Goal: Answer question/provide support: Share knowledge or assist other users

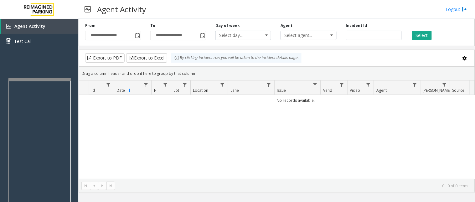
click at [12, 79] on div at bounding box center [39, 79] width 63 height 3
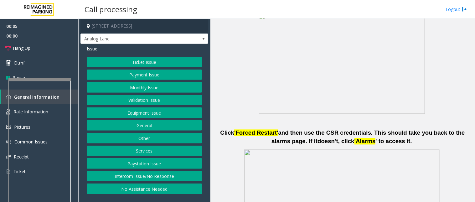
scroll to position [278, 0]
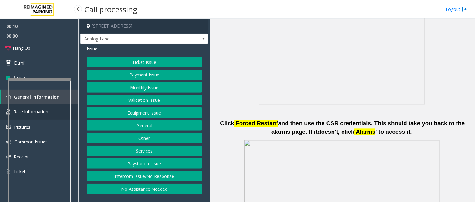
click at [75, 108] on link "Rate Information" at bounding box center [39, 111] width 78 height 15
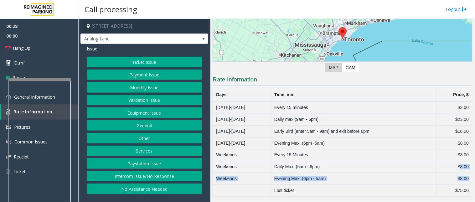
drag, startPoint x: 454, startPoint y: 165, endPoint x: 462, endPoint y: 179, distance: 16.5
click at [462, 179] on tbody "[DATE]-[DATE] Every 15 minutes $3.00 [DATE]-[DATE] Daily max (9am - 6pm) $23.00…" at bounding box center [343, 149] width 260 height 95
click at [460, 179] on td "$8.00" at bounding box center [454, 179] width 36 height 12
drag, startPoint x: 287, startPoint y: 131, endPoint x: 314, endPoint y: 136, distance: 27.4
click at [314, 136] on td "Early Bird (enter 5am - 9am) and exit before 6pm" at bounding box center [353, 132] width 165 height 12
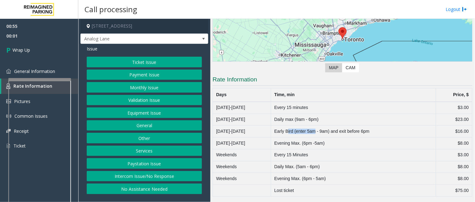
click at [161, 151] on button "Services" at bounding box center [144, 151] width 115 height 11
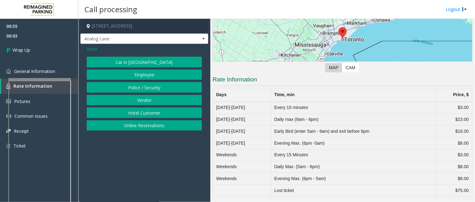
click at [95, 49] on span "Issue" at bounding box center [92, 48] width 11 height 7
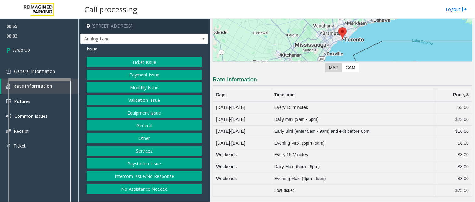
click at [134, 140] on button "Other" at bounding box center [144, 138] width 115 height 11
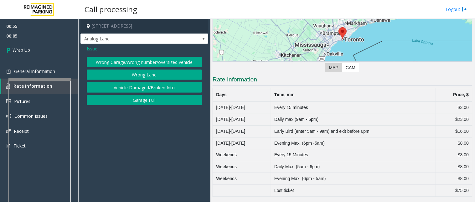
click at [90, 49] on span "Issue" at bounding box center [92, 48] width 11 height 7
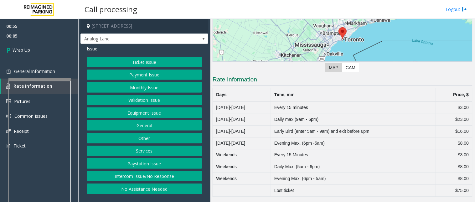
click at [125, 129] on button "General" at bounding box center [144, 125] width 115 height 11
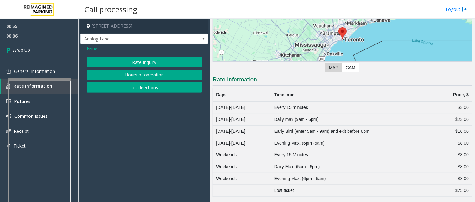
click at [127, 63] on button "Rate Inquiry" at bounding box center [144, 62] width 115 height 11
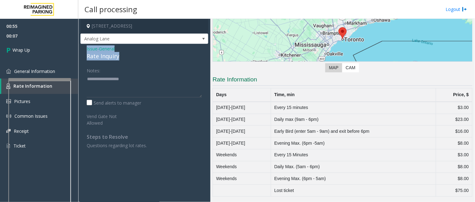
drag, startPoint x: 123, startPoint y: 53, endPoint x: 95, endPoint y: 51, distance: 27.9
click at [83, 47] on div "Issue - General Rate Inquiry Notes: Send alerts to manager Vend Gate Not Allowe…" at bounding box center [144, 99] width 128 height 111
click at [117, 88] on textarea at bounding box center [144, 85] width 115 height 23
click at [132, 89] on textarea at bounding box center [144, 85] width 115 height 23
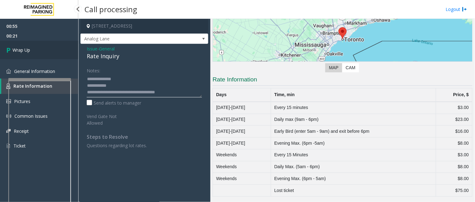
type textarea "**********"
click at [8, 42] on link "Wrap Up" at bounding box center [39, 50] width 78 height 18
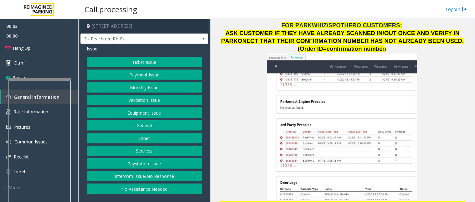
scroll to position [765, 0]
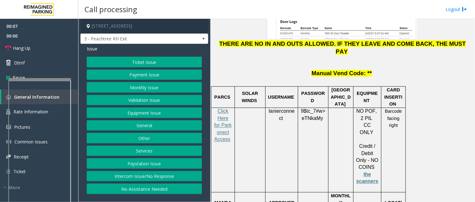
scroll to position [869, 0]
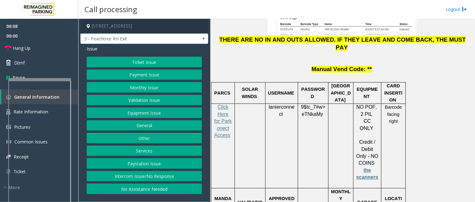
click at [278, 105] on span "lanierconnect" at bounding box center [282, 111] width 26 height 13
copy p "lanierconnect"
click at [306, 105] on span "9$tc_7#w>" at bounding box center [313, 107] width 24 height 5
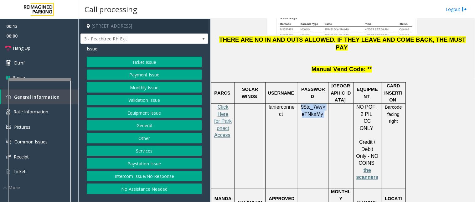
click at [306, 105] on span "9$tc_7#w>" at bounding box center [313, 107] width 24 height 5
copy p "9$tc_7#w> eTNkaMy"
click at [144, 153] on button "Services" at bounding box center [144, 151] width 115 height 11
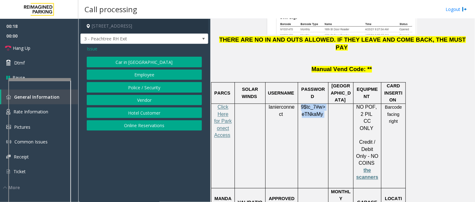
click at [143, 123] on button "Online Reservations" at bounding box center [144, 125] width 115 height 11
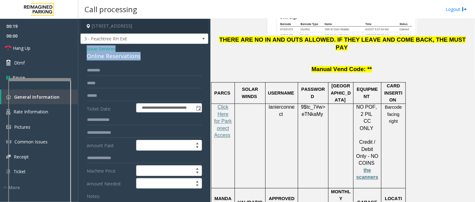
drag, startPoint x: 141, startPoint y: 54, endPoint x: 82, endPoint y: 49, distance: 59.7
copy div "Issue - Services Online Reservations"
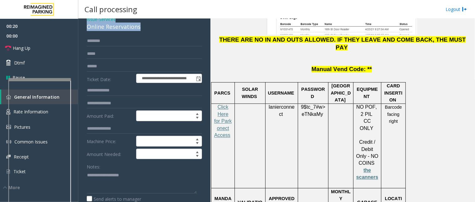
scroll to position [69, 0]
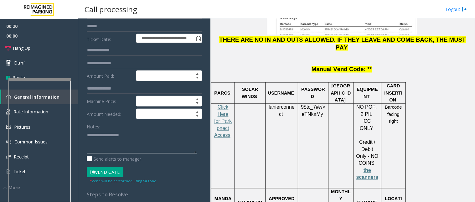
click at [104, 133] on textarea at bounding box center [142, 141] width 110 height 23
paste textarea "**********"
click at [148, 144] on textarea at bounding box center [142, 141] width 110 height 23
click at [141, 143] on textarea at bounding box center [142, 141] width 110 height 23
click at [122, 148] on textarea at bounding box center [142, 141] width 110 height 23
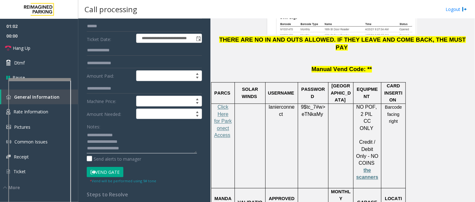
click at [106, 150] on textarea at bounding box center [142, 141] width 110 height 23
click at [96, 148] on textarea at bounding box center [142, 141] width 110 height 23
click at [172, 147] on textarea at bounding box center [142, 141] width 110 height 23
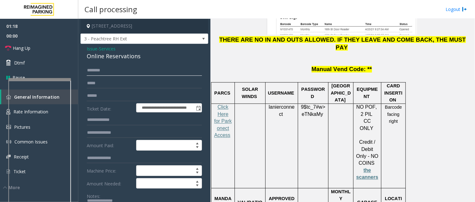
click at [112, 66] on input "text" at bounding box center [144, 70] width 115 height 11
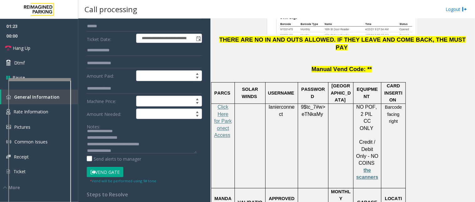
scroll to position [35, 0]
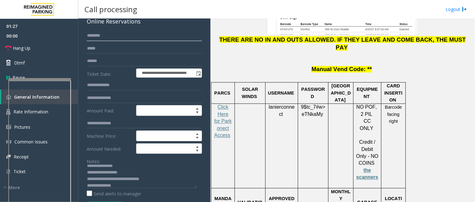
click at [93, 39] on input "text" at bounding box center [144, 35] width 115 height 11
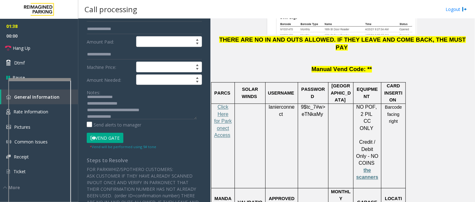
scroll to position [104, 0]
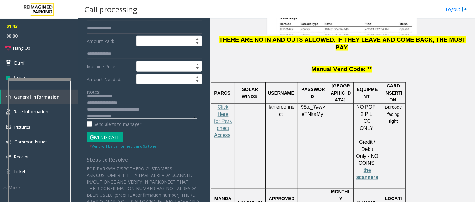
click at [121, 116] on textarea at bounding box center [142, 106] width 110 height 23
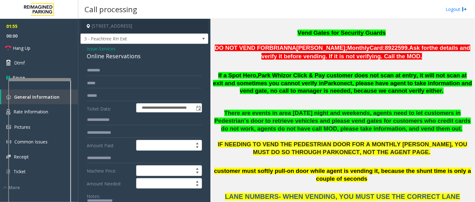
scroll to position [313, 0]
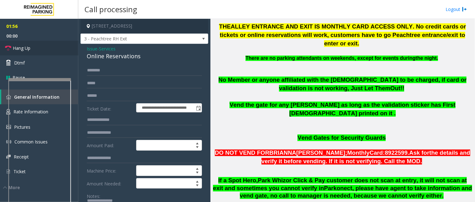
type textarea "**********"
click at [51, 47] on link "Hang Up" at bounding box center [39, 48] width 78 height 15
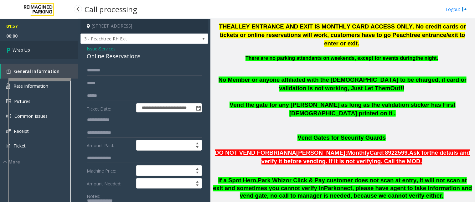
click at [33, 51] on link "Wrap Up" at bounding box center [39, 50] width 78 height 18
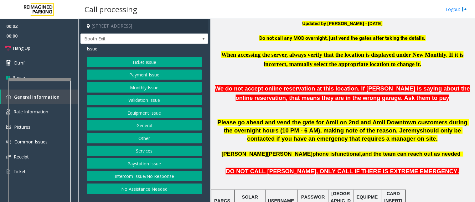
scroll to position [243, 0]
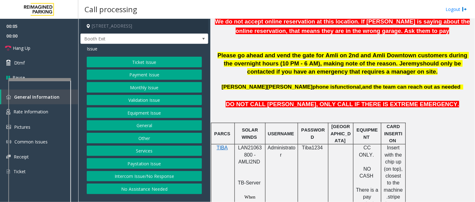
click at [243, 151] on span "LAN21063800 - AMLI2ND" at bounding box center [250, 154] width 24 height 19
copy span "LAN21063800"
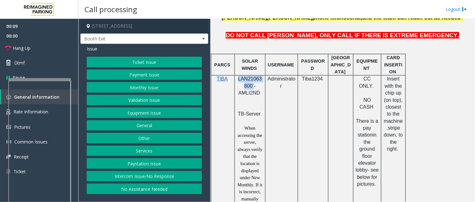
scroll to position [313, 0]
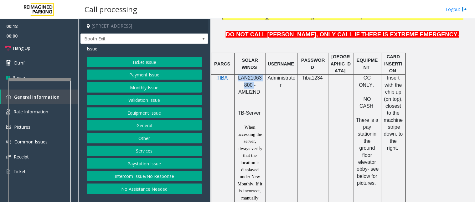
click at [136, 75] on button "Payment Issue" at bounding box center [144, 74] width 115 height 11
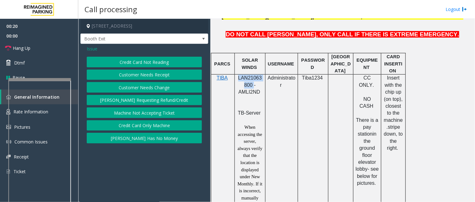
click at [129, 127] on button "Credit Card Only Machine" at bounding box center [144, 125] width 115 height 11
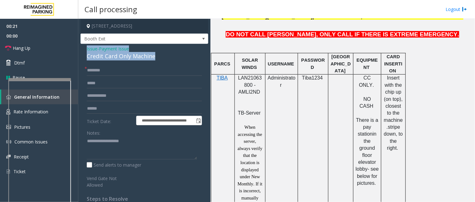
drag, startPoint x: 166, startPoint y: 56, endPoint x: 85, endPoint y: 45, distance: 82.5
click at [85, 45] on div "**********" at bounding box center [144, 143] width 128 height 199
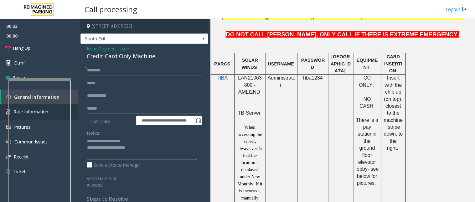
type textarea "**********"
click at [96, 69] on input "text" at bounding box center [144, 70] width 115 height 11
type input "*******"
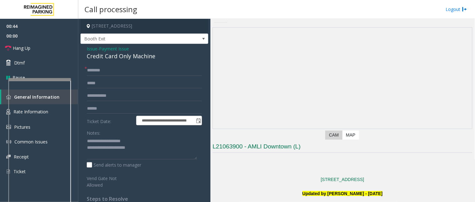
scroll to position [0, 0]
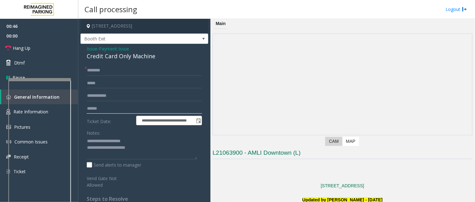
click at [104, 111] on input "text" at bounding box center [144, 108] width 115 height 11
type input "*******"
click at [93, 48] on span "Issue" at bounding box center [92, 48] width 11 height 7
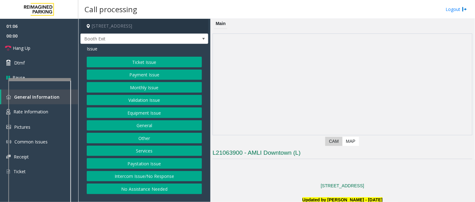
click at [133, 100] on button "Validation Issue" at bounding box center [144, 100] width 115 height 11
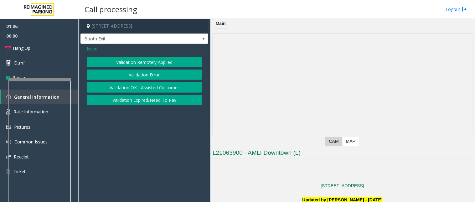
click at [143, 75] on button "Validation Error" at bounding box center [144, 74] width 115 height 11
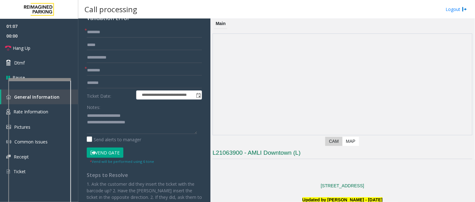
scroll to position [69, 0]
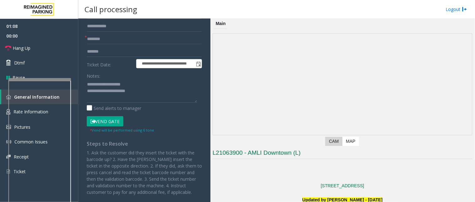
click at [110, 123] on button "Vend Gate" at bounding box center [105, 121] width 37 height 11
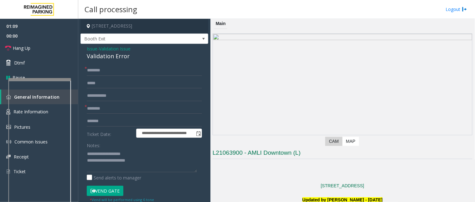
click at [92, 48] on span "Issue" at bounding box center [92, 48] width 11 height 7
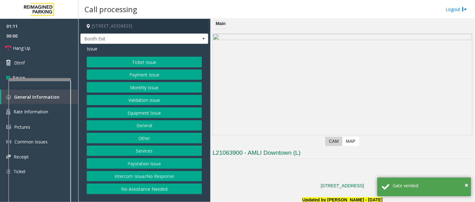
click at [129, 73] on button "Payment Issue" at bounding box center [144, 74] width 115 height 11
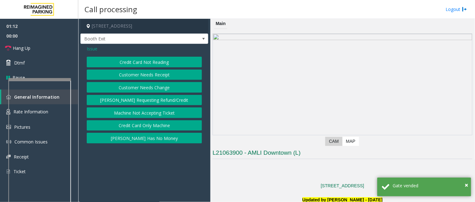
click at [136, 127] on button "Credit Card Only Machine" at bounding box center [144, 125] width 115 height 11
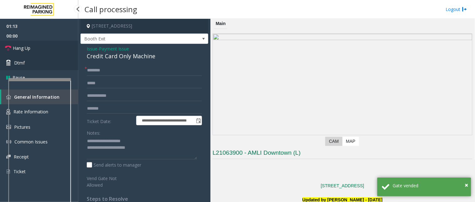
drag, startPoint x: 61, startPoint y: 51, endPoint x: 61, endPoint y: 56, distance: 5.0
click at [61, 51] on link "Hang Up" at bounding box center [39, 48] width 78 height 15
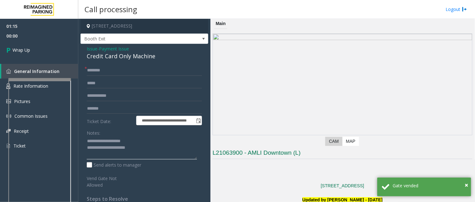
drag, startPoint x: 101, startPoint y: 141, endPoint x: 153, endPoint y: 152, distance: 52.3
click at [153, 152] on textarea at bounding box center [142, 147] width 110 height 23
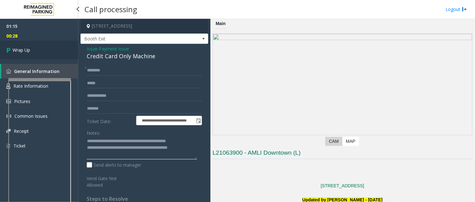
type textarea "**********"
click at [49, 54] on link "Wrap Up" at bounding box center [39, 50] width 78 height 18
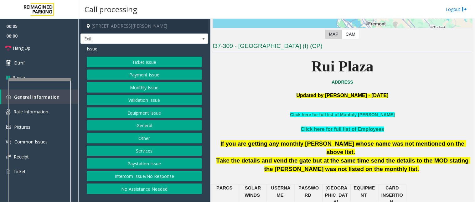
scroll to position [139, 0]
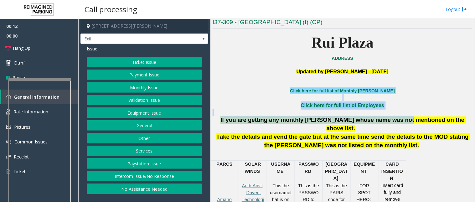
drag, startPoint x: 296, startPoint y: 88, endPoint x: 392, endPoint y: 122, distance: 102.0
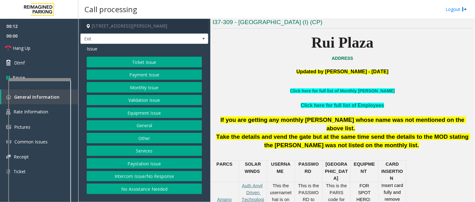
click at [394, 138] on p "Take the details and vend the gate but at the same time send the details to the…" at bounding box center [343, 141] width 260 height 17
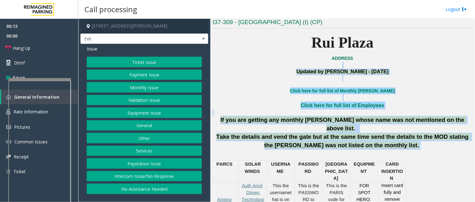
drag, startPoint x: 391, startPoint y: 139, endPoint x: 270, endPoint y: 68, distance: 139.5
click at [270, 68] on p at bounding box center [343, 65] width 260 height 7
drag, startPoint x: 290, startPoint y: 72, endPoint x: 407, endPoint y: 137, distance: 133.8
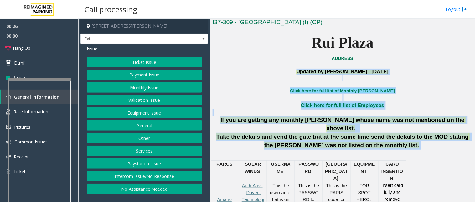
click at [407, 137] on p "Take the details and vend the gate but at the same time send the details to the…" at bounding box center [343, 141] width 260 height 17
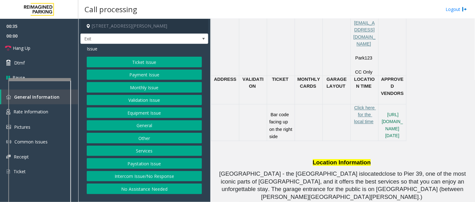
scroll to position [348, 0]
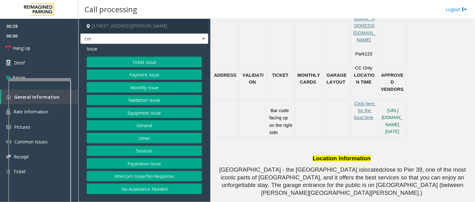
click at [144, 64] on button "Ticket Issue" at bounding box center [144, 62] width 115 height 11
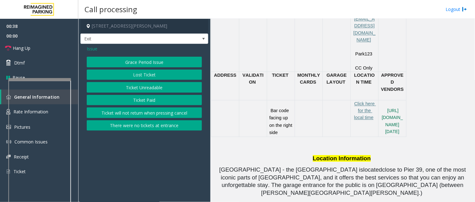
click at [135, 91] on button "Ticket Unreadable" at bounding box center [144, 87] width 115 height 11
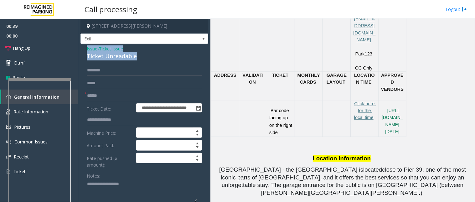
drag, startPoint x: 145, startPoint y: 57, endPoint x: 86, endPoint y: 45, distance: 60.5
click at [140, 195] on textarea at bounding box center [142, 190] width 110 height 23
click at [131, 197] on textarea at bounding box center [142, 190] width 110 height 23
paste textarea "**********"
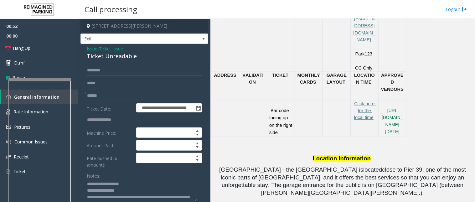
scroll to position [11, 0]
type textarea "**********"
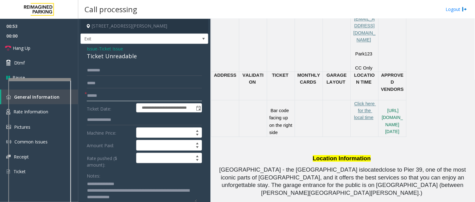
click at [100, 93] on input "text" at bounding box center [144, 95] width 115 height 11
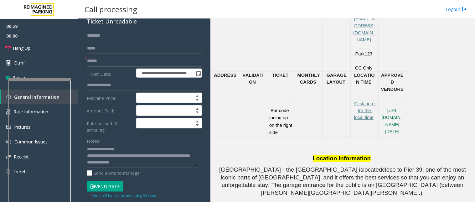
click at [94, 58] on input "text" at bounding box center [144, 61] width 115 height 11
type input "**"
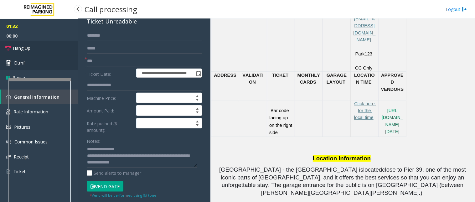
drag, startPoint x: 44, startPoint y: 51, endPoint x: 53, endPoint y: 62, distance: 13.8
click at [44, 51] on link "Hang Up" at bounding box center [39, 48] width 78 height 15
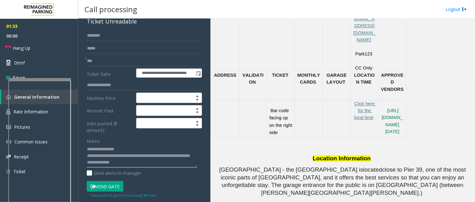
drag, startPoint x: 114, startPoint y: 151, endPoint x: 146, endPoint y: 161, distance: 33.9
click at [146, 161] on textarea at bounding box center [142, 155] width 110 height 23
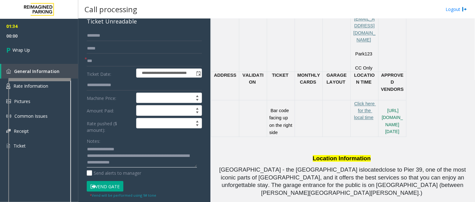
click at [113, 149] on textarea at bounding box center [142, 155] width 110 height 23
drag, startPoint x: 113, startPoint y: 149, endPoint x: 146, endPoint y: 162, distance: 35.6
click at [146, 162] on textarea at bounding box center [142, 155] width 110 height 23
paste textarea
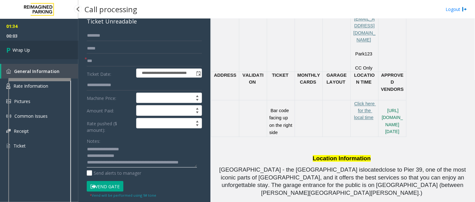
type textarea "**********"
click at [26, 54] on link "Wrap Up" at bounding box center [39, 50] width 78 height 18
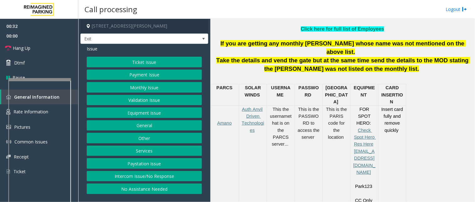
scroll to position [313, 0]
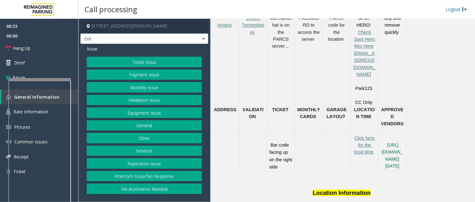
click at [111, 62] on button "Ticket Issue" at bounding box center [144, 62] width 115 height 11
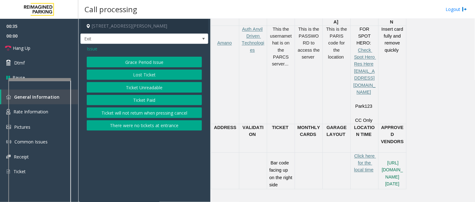
scroll to position [278, 0]
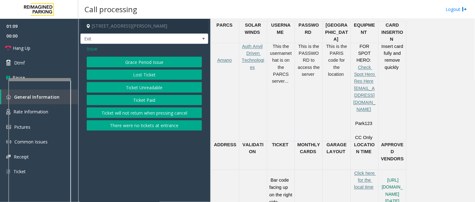
click at [94, 50] on span "Issue" at bounding box center [92, 48] width 11 height 7
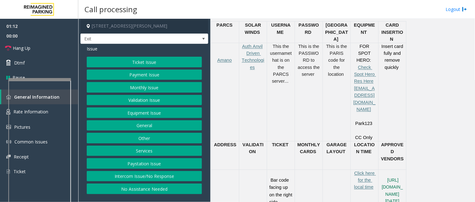
click at [129, 115] on button "Equipment Issue" at bounding box center [144, 112] width 115 height 11
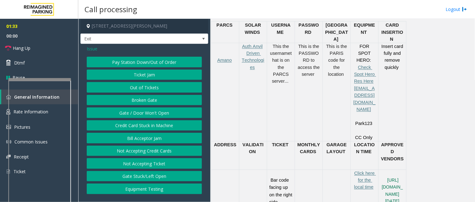
click at [92, 49] on span "Issue" at bounding box center [92, 48] width 11 height 7
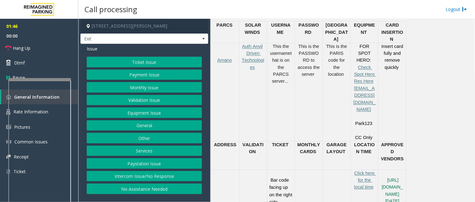
click at [137, 74] on button "Payment Issue" at bounding box center [144, 74] width 115 height 11
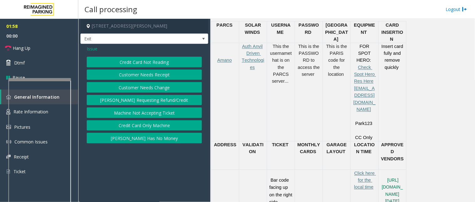
click at [96, 49] on span "Issue" at bounding box center [92, 48] width 11 height 7
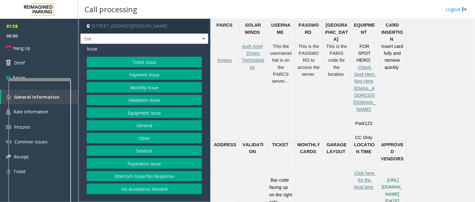
click at [141, 115] on button "Equipment Issue" at bounding box center [144, 112] width 115 height 11
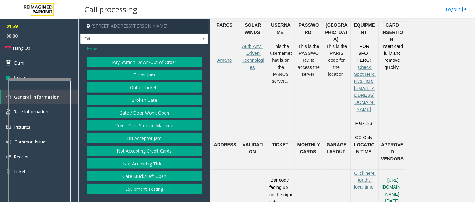
click at [150, 113] on button "Gate / Door Won't Open" at bounding box center [144, 112] width 115 height 11
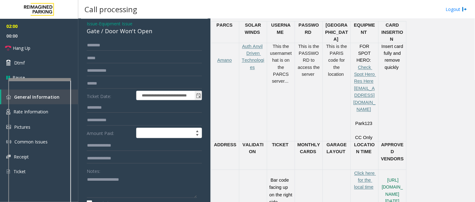
scroll to position [35, 0]
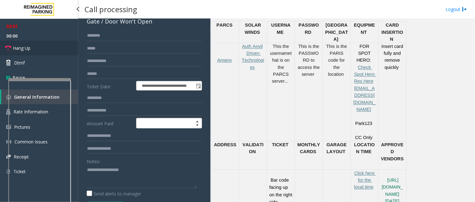
click at [65, 47] on link "Hang Up" at bounding box center [39, 48] width 78 height 15
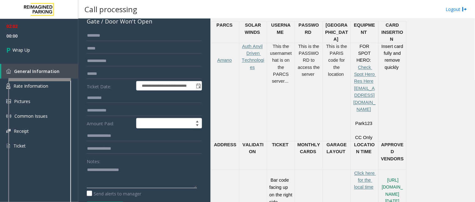
click at [96, 168] on textarea at bounding box center [142, 176] width 110 height 23
click at [128, 174] on textarea at bounding box center [142, 176] width 110 height 23
paste textarea "**********"
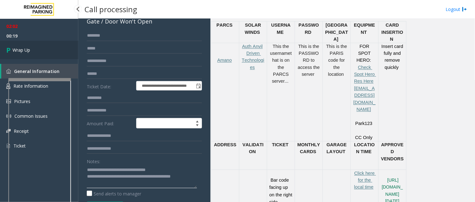
type textarea "**********"
click at [42, 45] on link "Wrap Up" at bounding box center [39, 50] width 78 height 18
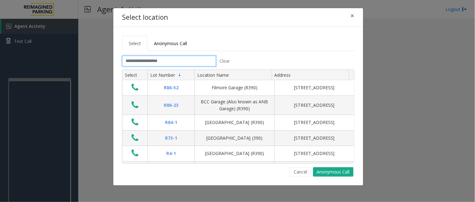
click at [161, 63] on input "text" at bounding box center [169, 61] width 94 height 11
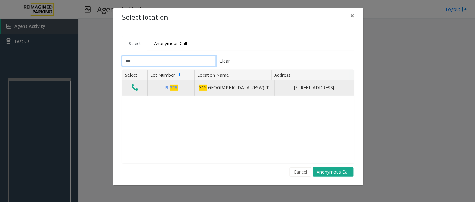
type input "***"
click at [132, 88] on icon "Data table" at bounding box center [134, 87] width 7 height 9
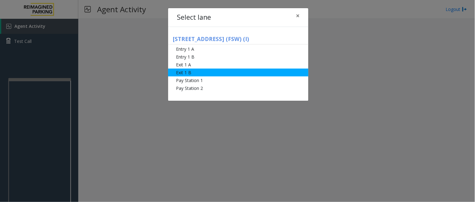
click at [189, 74] on li "Exit 1 B" at bounding box center [238, 73] width 140 height 8
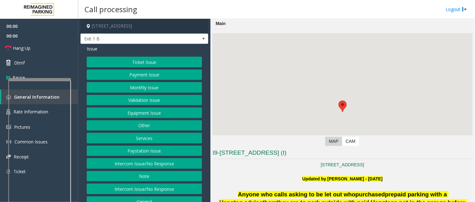
click at [132, 59] on button "Ticket Issue" at bounding box center [144, 62] width 115 height 11
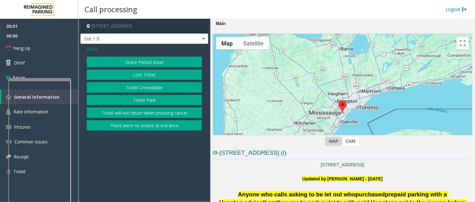
click at [139, 98] on button "Ticket Paid" at bounding box center [144, 100] width 115 height 11
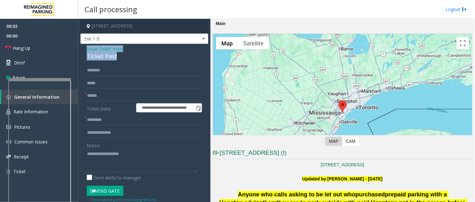
drag, startPoint x: 124, startPoint y: 54, endPoint x: 95, endPoint y: 52, distance: 28.6
click at [84, 49] on div "**********" at bounding box center [144, 190] width 128 height 293
click at [121, 167] on textarea at bounding box center [142, 160] width 110 height 23
type textarea "**********"
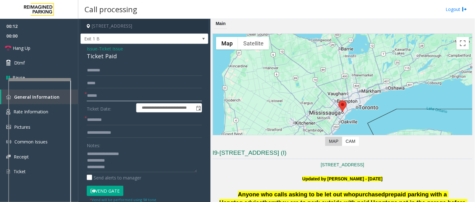
click at [104, 92] on input "text" at bounding box center [144, 95] width 115 height 11
type input "*"
click at [103, 131] on input "text" at bounding box center [144, 132] width 115 height 11
type input "*********"
click at [116, 115] on input "text" at bounding box center [144, 120] width 115 height 11
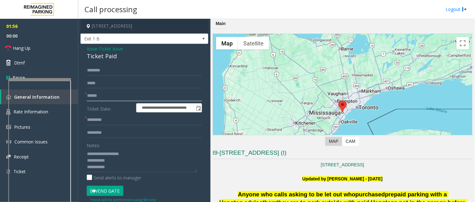
click at [108, 95] on input "text" at bounding box center [144, 95] width 115 height 11
type input "**"
click at [92, 115] on input "text" at bounding box center [144, 120] width 115 height 11
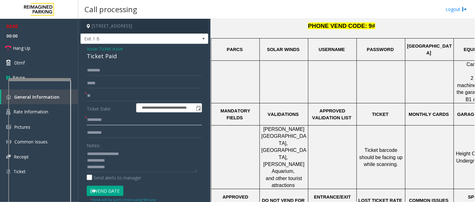
scroll to position [243, 0]
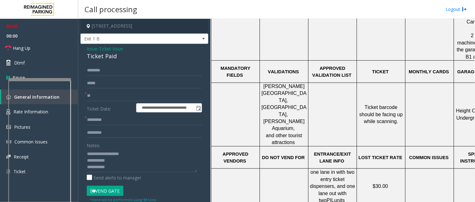
drag, startPoint x: 171, startPoint y: 26, endPoint x: 139, endPoint y: 25, distance: 32.2
click at [139, 25] on h4 "[STREET_ADDRESS]" at bounding box center [144, 26] width 128 height 15
copy h4 "[GEOGRAPHIC_DATA], [GEOGRAPHIC_DATA]"
click at [108, 118] on input "text" at bounding box center [144, 120] width 115 height 11
click at [105, 117] on input "text" at bounding box center [144, 120] width 115 height 11
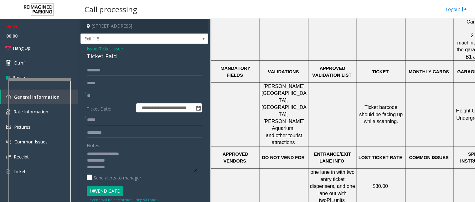
type input "*****"
click at [95, 70] on input "text" at bounding box center [144, 70] width 115 height 11
click at [101, 69] on input "text" at bounding box center [144, 70] width 115 height 11
type input "*"
click at [99, 71] on input "********" at bounding box center [144, 70] width 115 height 11
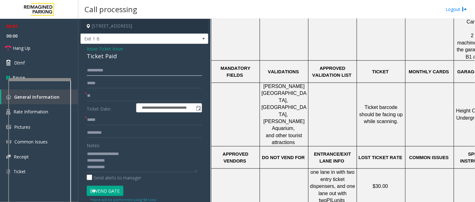
type input "*******"
click at [89, 71] on input "*******" at bounding box center [144, 70] width 115 height 11
click at [105, 71] on input "*******" at bounding box center [144, 70] width 115 height 11
drag, startPoint x: 107, startPoint y: 71, endPoint x: 75, endPoint y: 71, distance: 32.3
click at [75, 71] on app-root "**********" at bounding box center [237, 101] width 475 height 202
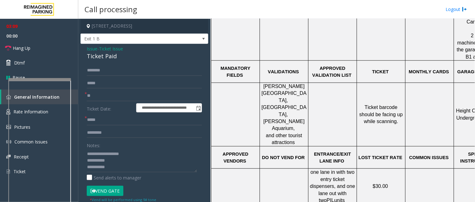
click at [108, 193] on button "Vend Gate" at bounding box center [105, 191] width 37 height 11
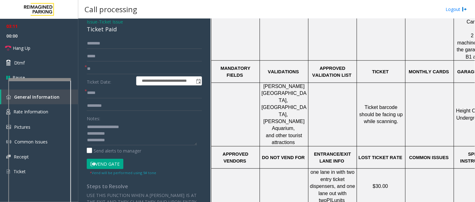
scroll to position [69, 0]
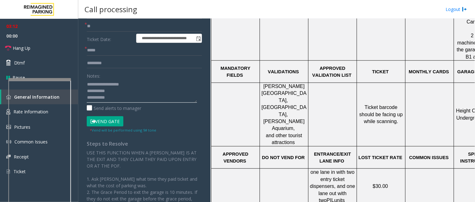
click at [119, 98] on textarea at bounding box center [142, 90] width 110 height 23
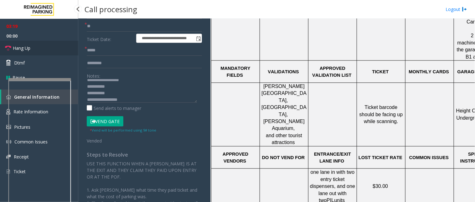
drag, startPoint x: 52, startPoint y: 46, endPoint x: 94, endPoint y: 72, distance: 49.2
click at [53, 47] on link "Hang Up" at bounding box center [39, 48] width 78 height 15
click at [130, 100] on textarea at bounding box center [142, 90] width 110 height 23
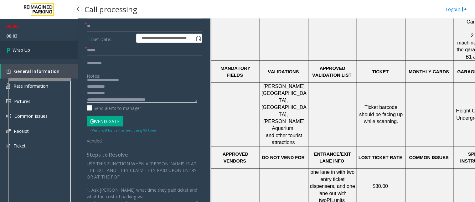
type textarea "**********"
click at [34, 44] on link "Wrap Up" at bounding box center [39, 50] width 78 height 18
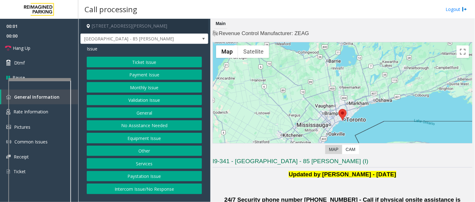
click at [148, 99] on button "Validation Issue" at bounding box center [144, 100] width 115 height 11
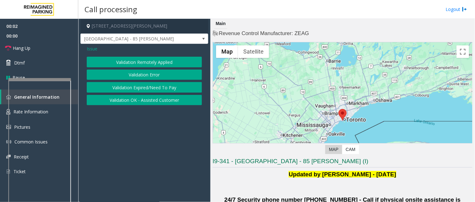
click at [146, 73] on button "Validation Error" at bounding box center [144, 74] width 115 height 11
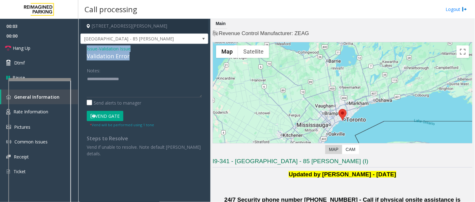
drag, startPoint x: 130, startPoint y: 57, endPoint x: 83, endPoint y: 48, distance: 47.5
click at [83, 48] on div "Issue - Validation Issue Validation Error Notes: Send alerts to manager Vend Ga…" at bounding box center [144, 103] width 128 height 119
click at [118, 84] on textarea at bounding box center [144, 85] width 115 height 23
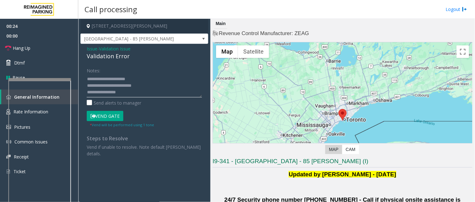
click at [127, 92] on textarea at bounding box center [144, 85] width 115 height 23
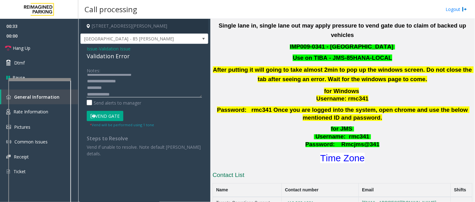
scroll to position [313, 0]
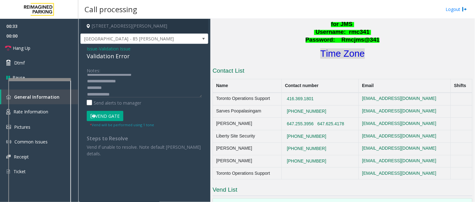
click at [337, 49] on font "Time Zone" at bounding box center [342, 54] width 44 height 10
click at [107, 117] on button "Vend Gate" at bounding box center [105, 116] width 37 height 11
click at [111, 86] on textarea at bounding box center [144, 85] width 115 height 23
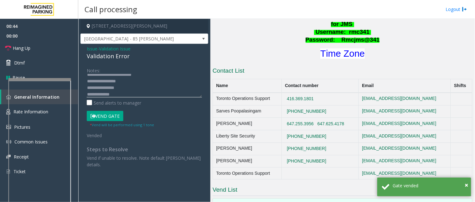
click at [115, 94] on textarea at bounding box center [144, 85] width 115 height 23
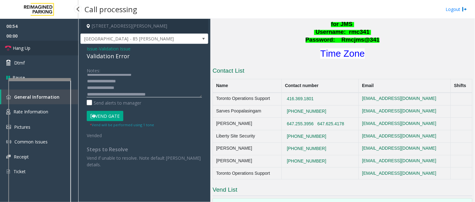
type textarea "**********"
click at [42, 46] on link "Hang Up" at bounding box center [39, 48] width 78 height 15
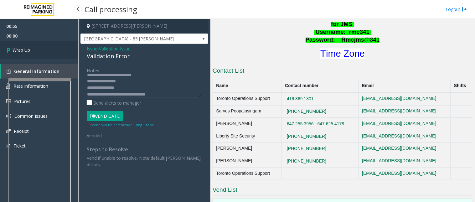
click at [36, 47] on link "Wrap Up" at bounding box center [39, 50] width 78 height 18
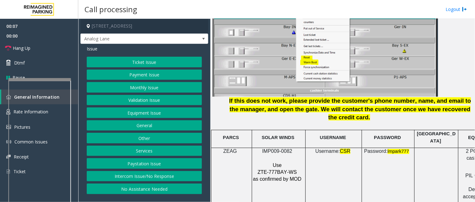
scroll to position [800, 0]
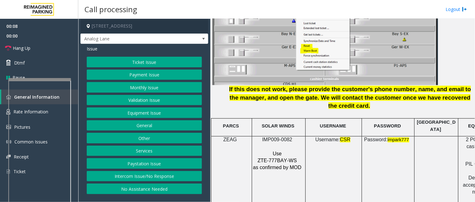
click at [279, 137] on span "IMP009-0082" at bounding box center [277, 139] width 30 height 5
copy p "IMP009-0082"
click at [140, 180] on button "Intercom Issue/No Response" at bounding box center [144, 176] width 115 height 11
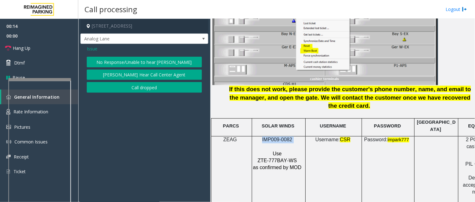
click at [117, 65] on button "No Response/Unable to hear [PERSON_NAME]" at bounding box center [144, 62] width 115 height 11
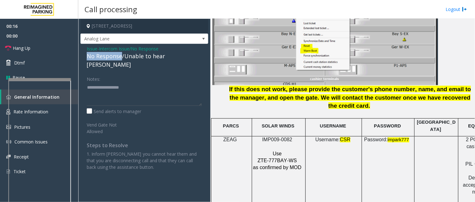
drag, startPoint x: 108, startPoint y: 59, endPoint x: 86, endPoint y: 58, distance: 21.6
click at [86, 58] on div "Issue - Intercom Issue/No Response No Response/Unable to hear [PERSON_NAME] Not…" at bounding box center [144, 110] width 128 height 133
click at [142, 82] on textarea at bounding box center [144, 93] width 115 height 23
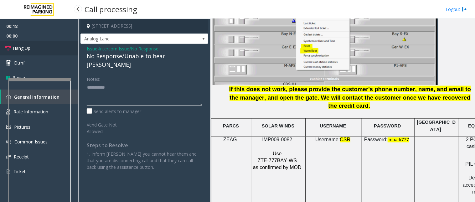
type textarea "**********"
click at [53, 49] on link "Hang Up" at bounding box center [39, 48] width 78 height 15
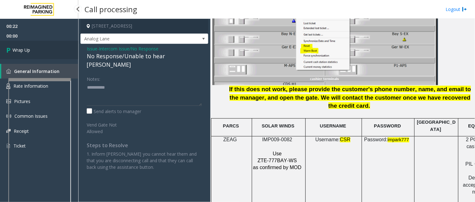
click at [33, 52] on link "Wrap Up" at bounding box center [39, 50] width 78 height 18
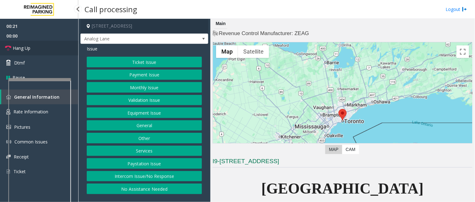
click at [43, 51] on link "Hang Up" at bounding box center [39, 48] width 78 height 15
click at [135, 176] on button "Intercom Issue/No Response" at bounding box center [144, 176] width 115 height 11
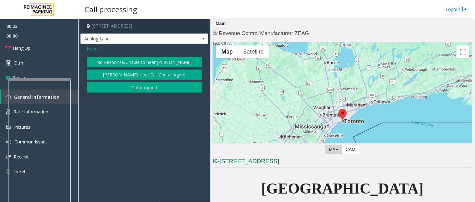
click at [132, 63] on button "No Response/Unable to hear [PERSON_NAME]" at bounding box center [144, 62] width 115 height 11
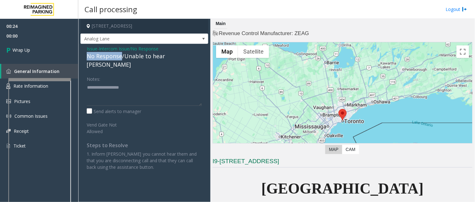
drag, startPoint x: 121, startPoint y: 57, endPoint x: 95, endPoint y: 55, distance: 25.8
click at [87, 55] on div "No Response/Unable to hear [PERSON_NAME]" at bounding box center [144, 60] width 115 height 17
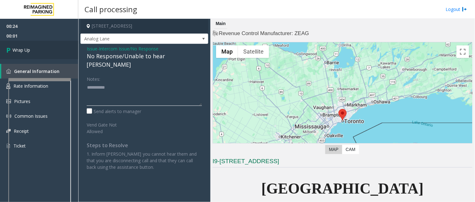
type textarea "**********"
click at [59, 49] on link "Wrap Up" at bounding box center [39, 50] width 78 height 18
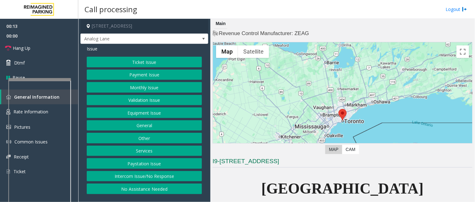
click at [184, 174] on button "Intercom Issue/No Response" at bounding box center [144, 176] width 115 height 11
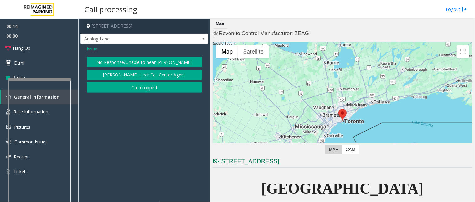
click at [137, 59] on button "No Response/Unable to hear [PERSON_NAME]" at bounding box center [144, 62] width 115 height 11
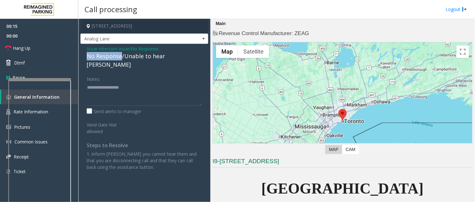
drag, startPoint x: 121, startPoint y: 58, endPoint x: 85, endPoint y: 58, distance: 36.9
click at [85, 58] on div "Issue - Intercom Issue/No Response No Response/Unable to hear [PERSON_NAME] Not…" at bounding box center [144, 110] width 128 height 133
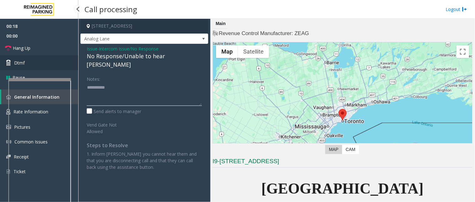
type textarea "**********"
click at [54, 59] on link "Dtmf" at bounding box center [39, 62] width 78 height 15
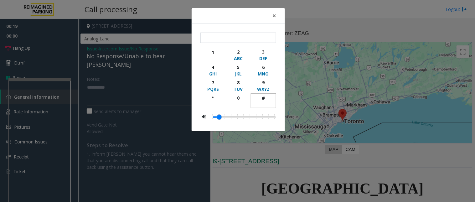
click at [266, 95] on div "#" at bounding box center [263, 98] width 17 height 7
type input "**"
click at [275, 14] on span "×" at bounding box center [274, 15] width 4 height 9
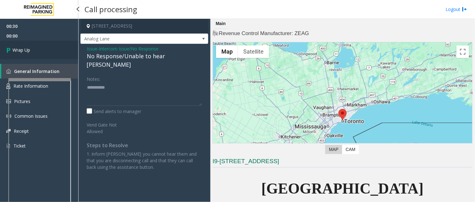
click at [59, 45] on link "Wrap Up" at bounding box center [39, 50] width 78 height 18
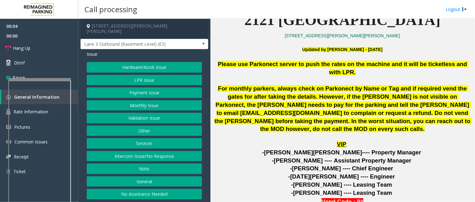
scroll to position [174, 0]
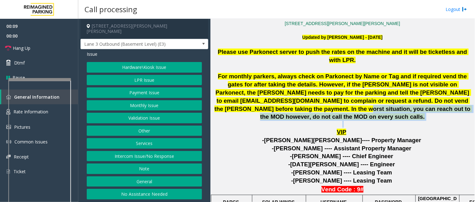
drag, startPoint x: 428, startPoint y: 124, endPoint x: 409, endPoint y: 116, distance: 20.6
click at [403, 112] on div "Please use Parkonect server to push the rates on the machine and it will be tic…" at bounding box center [343, 88] width 260 height 80
click at [411, 117] on p "For monthly parkers, always check on Parkonect by Name or Tag and if required v…" at bounding box center [343, 96] width 260 height 49
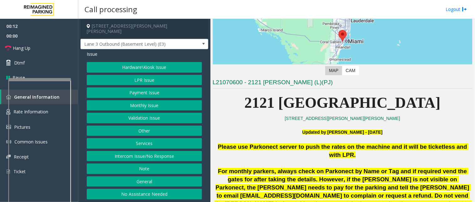
scroll to position [69, 0]
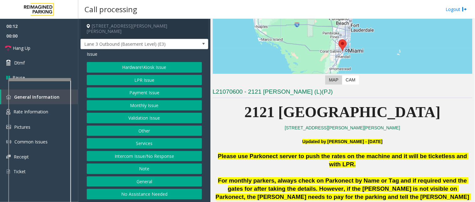
click at [267, 135] on p "Updated by [PERSON_NAME] - [DATE]" at bounding box center [343, 138] width 260 height 14
click at [150, 151] on button "Intercom Issue/No Response" at bounding box center [144, 156] width 115 height 11
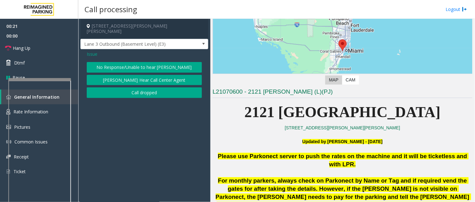
click at [95, 51] on span "Issue" at bounding box center [92, 54] width 11 height 7
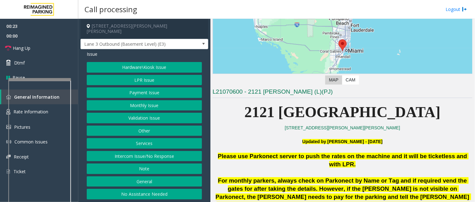
click at [144, 62] on button "Hardware\Kiosk Issue" at bounding box center [144, 67] width 115 height 11
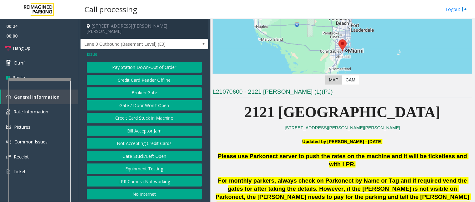
click at [141, 101] on button "Gate / Door Won't Open" at bounding box center [144, 105] width 115 height 11
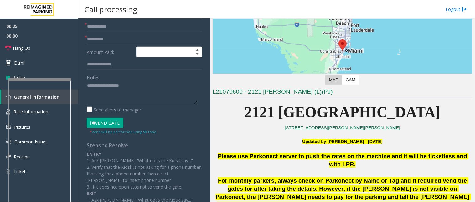
scroll to position [35, 0]
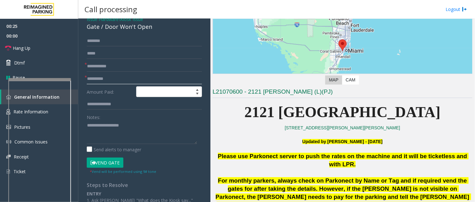
click at [106, 74] on input "text" at bounding box center [144, 79] width 115 height 11
click at [110, 61] on input "text" at bounding box center [144, 66] width 115 height 11
type input "**"
click at [99, 74] on input "text" at bounding box center [144, 79] width 115 height 11
type input "**"
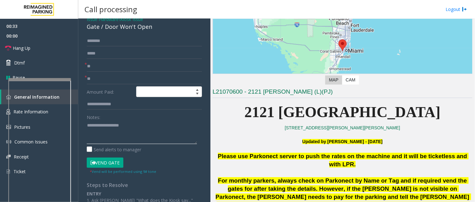
click at [110, 121] on textarea at bounding box center [142, 132] width 110 height 23
type textarea "*"
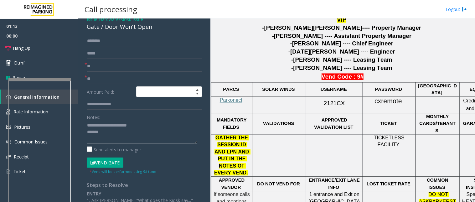
scroll to position [192, 0]
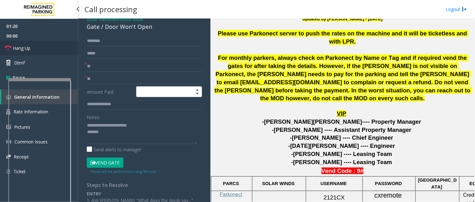
click at [48, 48] on link "Hang Up" at bounding box center [39, 48] width 78 height 15
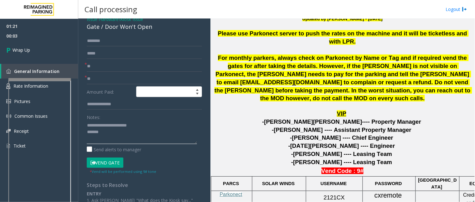
drag, startPoint x: 105, startPoint y: 133, endPoint x: 88, endPoint y: 130, distance: 17.4
click at [88, 130] on textarea at bounding box center [142, 132] width 110 height 23
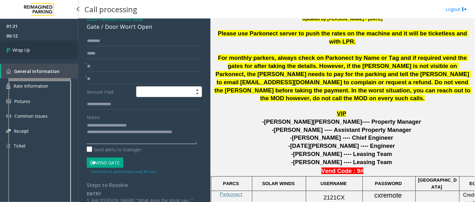
type textarea "**********"
click at [63, 53] on link "Wrap Up" at bounding box center [39, 50] width 78 height 18
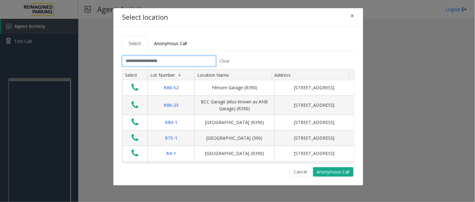
click at [157, 57] on input "text" at bounding box center [169, 61] width 94 height 11
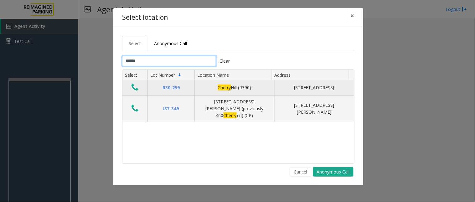
type input "******"
click at [133, 87] on icon "Data table" at bounding box center [134, 87] width 7 height 9
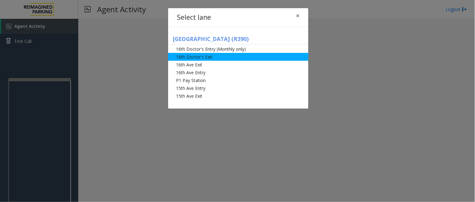
click at [202, 55] on li "16th Doctor's Exit" at bounding box center [238, 57] width 140 height 8
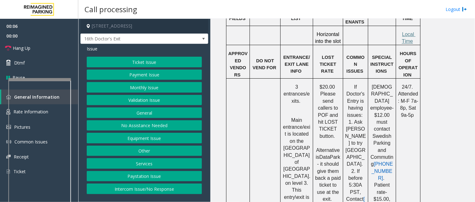
scroll to position [556, 0]
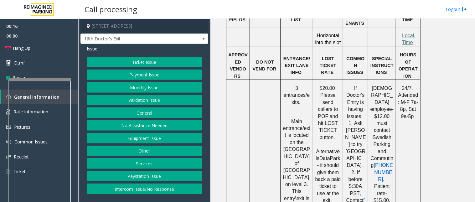
click at [143, 152] on button "Other" at bounding box center [144, 151] width 115 height 11
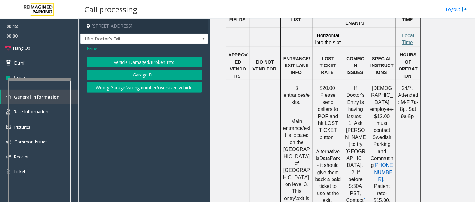
click at [91, 50] on span "Issue" at bounding box center [92, 48] width 11 height 7
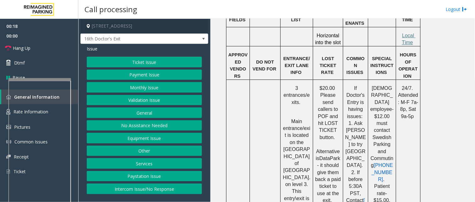
click at [120, 61] on button "Ticket Issue" at bounding box center [144, 62] width 115 height 11
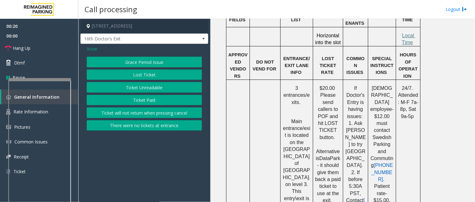
click at [136, 75] on button "Lost Ticket" at bounding box center [144, 74] width 115 height 11
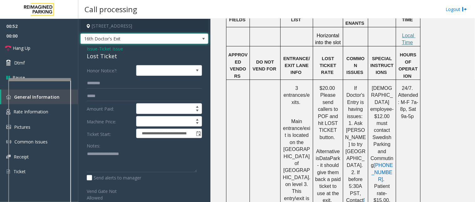
click at [123, 41] on span "16th Doctor's Exit" at bounding box center [132, 39] width 102 height 10
click at [102, 124] on label "Machine Price:" at bounding box center [109, 121] width 49 height 11
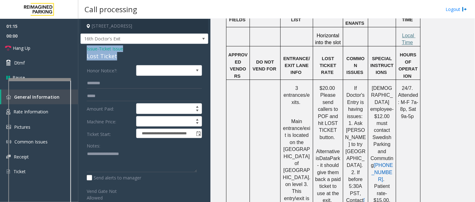
drag, startPoint x: 112, startPoint y: 57, endPoint x: 84, endPoint y: 49, distance: 29.3
click at [84, 49] on div "**********" at bounding box center [144, 150] width 128 height 212
click at [130, 165] on textarea at bounding box center [142, 160] width 110 height 23
type textarea "**********"
drag, startPoint x: 121, startPoint y: 156, endPoint x: 85, endPoint y: 150, distance: 36.5
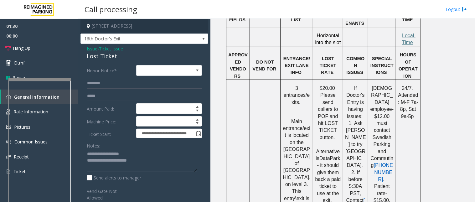
click at [85, 150] on div "**********" at bounding box center [144, 157] width 125 height 185
click at [90, 49] on span "Issue" at bounding box center [92, 48] width 11 height 7
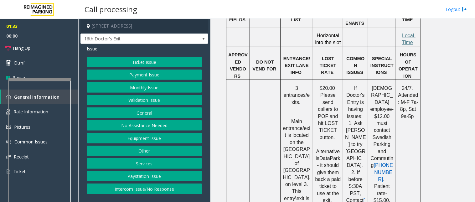
click at [127, 66] on button "Ticket Issue" at bounding box center [144, 62] width 115 height 11
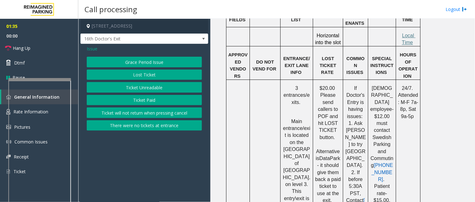
click at [136, 98] on button "Ticket Paid" at bounding box center [144, 100] width 115 height 11
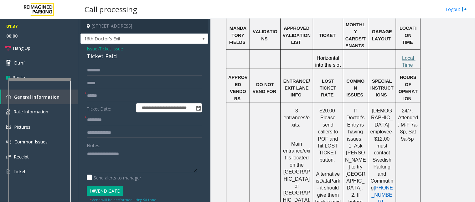
scroll to position [522, 0]
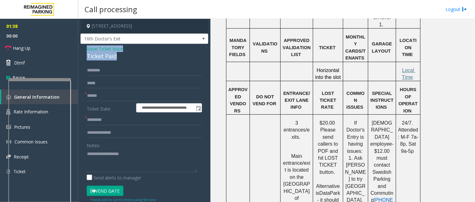
drag, startPoint x: 114, startPoint y: 58, endPoint x: 108, endPoint y: 55, distance: 6.9
click at [82, 48] on div "**********" at bounding box center [144, 190] width 128 height 293
click at [139, 168] on textarea at bounding box center [142, 160] width 110 height 23
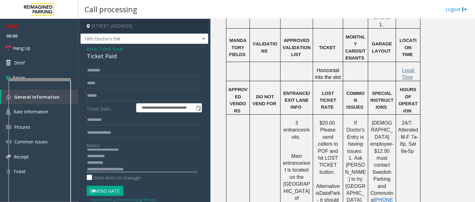
type textarea "**********"
click at [110, 98] on input "text" at bounding box center [144, 95] width 115 height 11
type input "**"
click at [104, 69] on input "text" at bounding box center [144, 70] width 115 height 11
type input "*****"
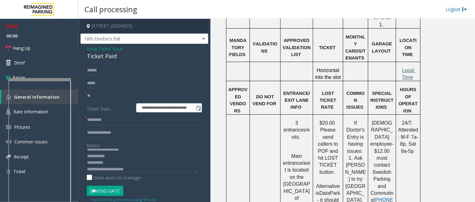
click at [406, 68] on span "Local Time" at bounding box center [409, 74] width 14 height 12
click at [99, 120] on input "text" at bounding box center [144, 120] width 115 height 11
click at [95, 115] on input "text" at bounding box center [144, 120] width 115 height 11
type input "*******"
click at [97, 132] on input "text" at bounding box center [144, 132] width 115 height 11
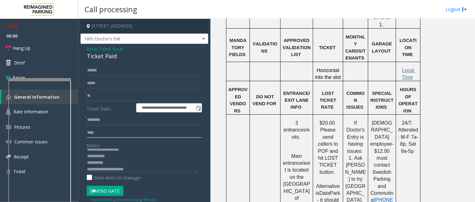
scroll to position [7, 0]
type input "***"
click at [142, 167] on textarea at bounding box center [142, 160] width 110 height 23
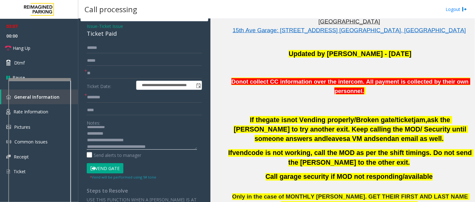
scroll to position [35, 0]
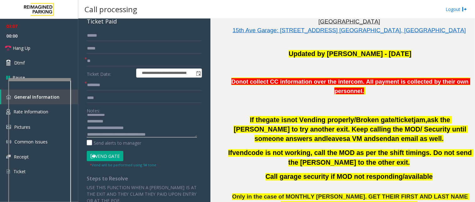
type textarea "**********"
click at [107, 157] on button "Vend Gate" at bounding box center [105, 156] width 37 height 11
drag, startPoint x: 101, startPoint y: 95, endPoint x: 83, endPoint y: 100, distance: 19.1
click at [83, 100] on div "**********" at bounding box center [144, 162] width 125 height 265
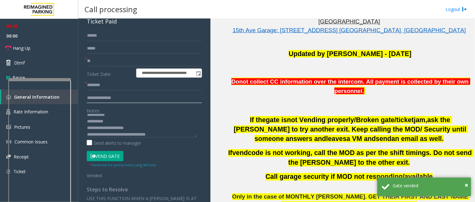
scroll to position [69, 0]
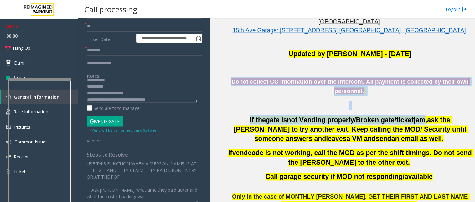
drag, startPoint x: 228, startPoint y: 81, endPoint x: 396, endPoint y: 118, distance: 172.1
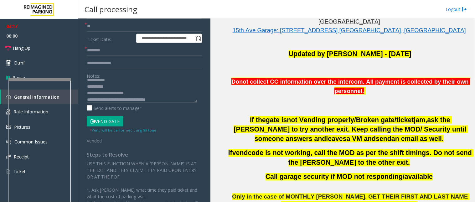
click at [37, 52] on link "Hang Up" at bounding box center [39, 48] width 78 height 15
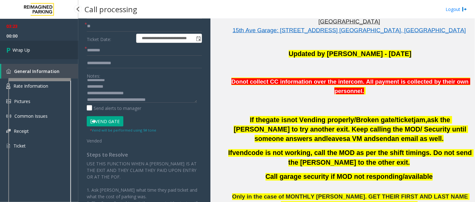
click at [37, 52] on link "Wrap Up" at bounding box center [39, 50] width 78 height 18
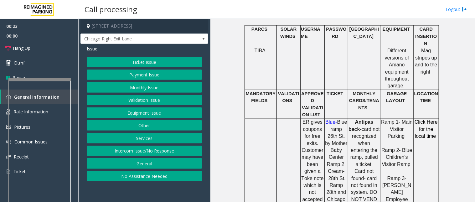
scroll to position [383, 0]
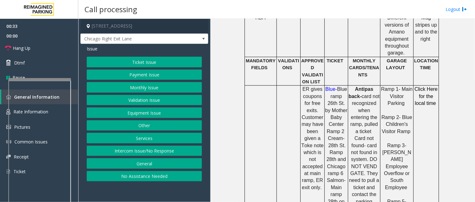
click at [135, 115] on button "Equipment Issue" at bounding box center [144, 112] width 115 height 11
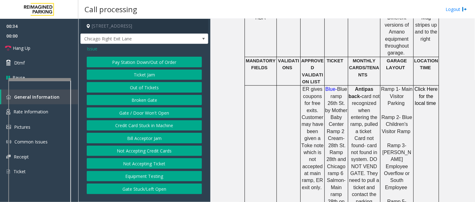
click at [135, 115] on button "Gate / Door Won't Open" at bounding box center [144, 112] width 115 height 11
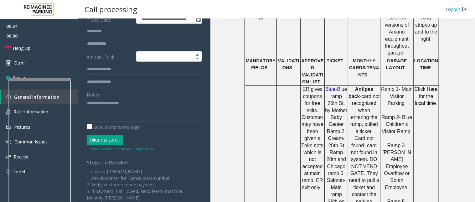
scroll to position [104, 0]
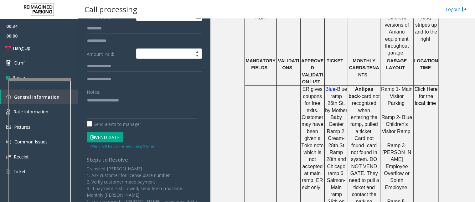
click at [101, 138] on button "Vend Gate" at bounding box center [105, 137] width 37 height 11
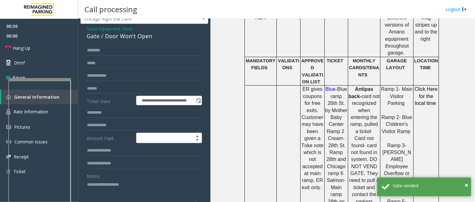
scroll to position [0, 0]
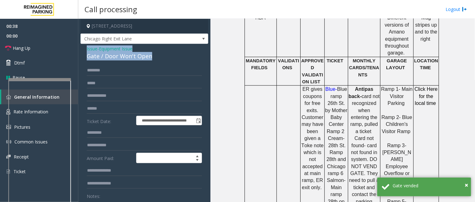
drag, startPoint x: 145, startPoint y: 54, endPoint x: 84, endPoint y: 49, distance: 61.6
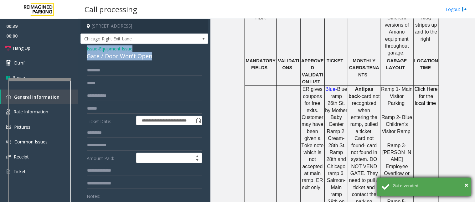
copy div "Issue - Equipment Issue Gate / Door Won't Open"
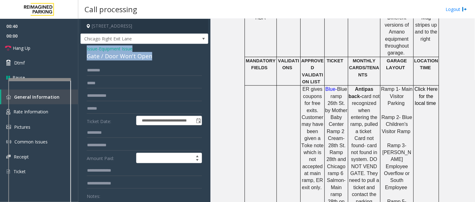
scroll to position [104, 0]
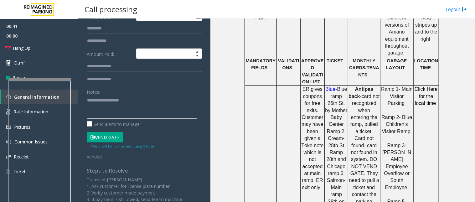
click at [95, 107] on textarea at bounding box center [142, 106] width 110 height 23
paste textarea "**********"
click at [42, 46] on link "Hang Up" at bounding box center [39, 48] width 78 height 15
click at [147, 114] on textarea at bounding box center [142, 106] width 110 height 23
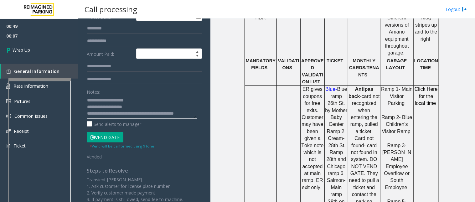
scroll to position [4, 0]
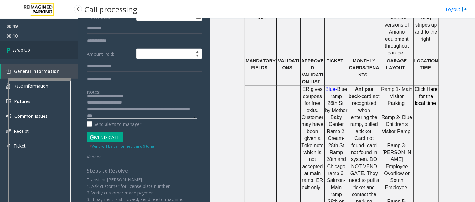
type textarea "**********"
click at [13, 47] on span "Wrap Up" at bounding box center [22, 50] width 18 height 7
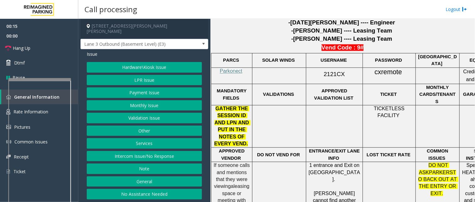
scroll to position [348, 0]
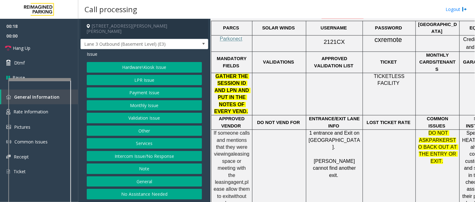
click at [144, 75] on button "LPR Issue" at bounding box center [144, 80] width 115 height 11
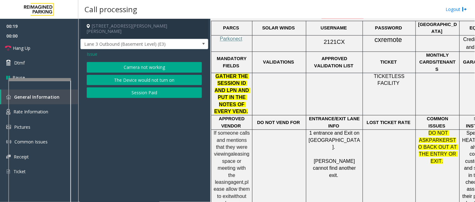
click at [142, 63] on button "Camera not working" at bounding box center [144, 67] width 115 height 11
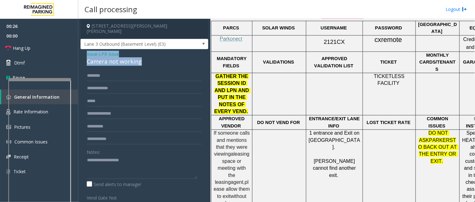
drag, startPoint x: 147, startPoint y: 57, endPoint x: 84, endPoint y: 51, distance: 63.5
click at [84, 51] on div "Issue - LPR Issue Camera not working Notes: Send alerts to manager Vend Gate No…" at bounding box center [144, 159] width 128 height 220
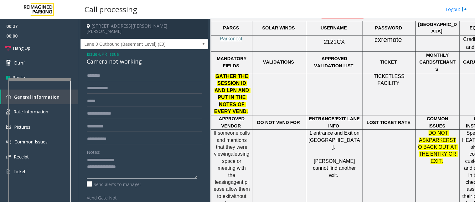
click at [130, 162] on textarea at bounding box center [142, 166] width 110 height 23
type textarea "**********"
click at [108, 84] on input "text" at bounding box center [144, 88] width 115 height 11
type input "*"
click at [93, 84] on input "*****" at bounding box center [144, 88] width 115 height 11
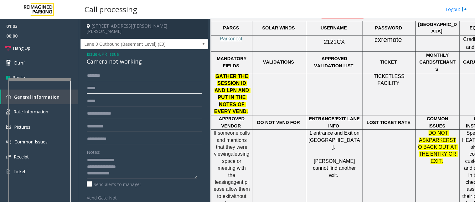
click at [95, 83] on input "*****" at bounding box center [144, 88] width 115 height 11
click at [97, 83] on input "*****" at bounding box center [144, 88] width 115 height 11
click at [102, 84] on input "*****" at bounding box center [144, 88] width 115 height 11
click at [89, 83] on input "*****" at bounding box center [144, 88] width 115 height 11
click at [94, 83] on input "*****" at bounding box center [144, 88] width 115 height 11
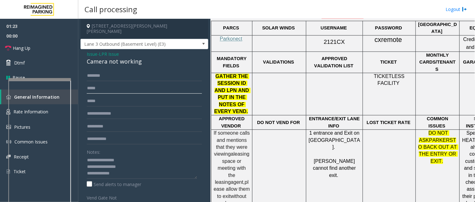
click at [101, 83] on input "*****" at bounding box center [144, 88] width 115 height 11
click at [95, 83] on input "*****" at bounding box center [144, 88] width 115 height 11
click at [108, 85] on input "*****" at bounding box center [144, 88] width 115 height 11
click at [102, 83] on input "**********" at bounding box center [144, 88] width 115 height 11
click at [105, 83] on input "**********" at bounding box center [144, 88] width 115 height 11
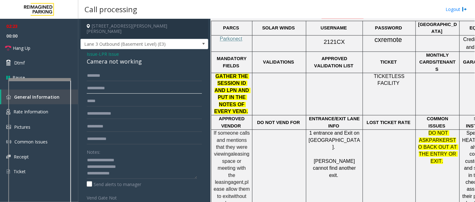
click at [109, 85] on input "**********" at bounding box center [144, 88] width 115 height 11
click at [111, 84] on input "**********" at bounding box center [144, 88] width 115 height 11
click at [116, 83] on input "**********" at bounding box center [144, 88] width 115 height 11
drag, startPoint x: 114, startPoint y: 83, endPoint x: 87, endPoint y: 81, distance: 26.7
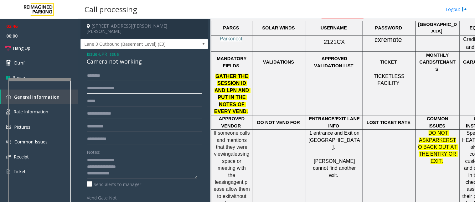
click at [87, 83] on input "**********" at bounding box center [144, 88] width 115 height 11
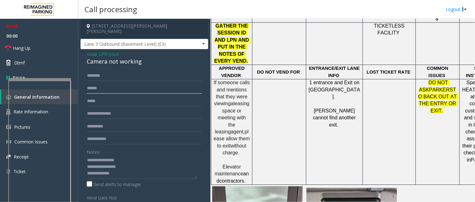
scroll to position [401, 0]
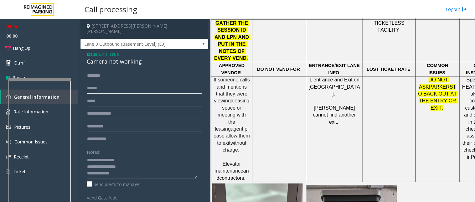
type input "*****"
click at [113, 71] on input "text" at bounding box center [144, 75] width 115 height 11
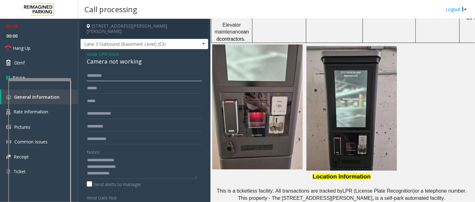
scroll to position [644, 0]
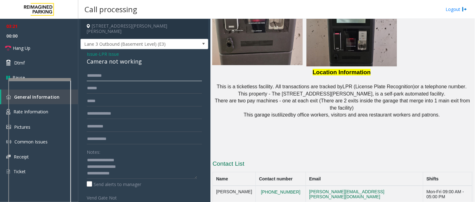
type input "********"
drag, startPoint x: 287, startPoint y: 185, endPoint x: 262, endPoint y: 187, distance: 25.5
copy button "[PHONE_NUMBER]"
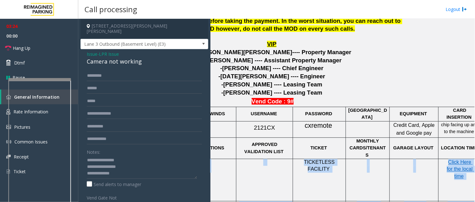
scroll to position [262, 85]
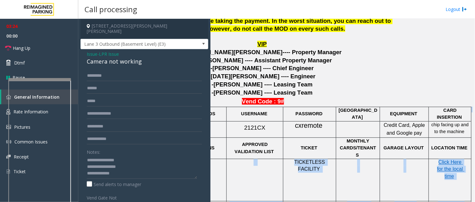
drag, startPoint x: 306, startPoint y: 155, endPoint x: 475, endPoint y: 149, distance: 169.1
click at [475, 149] on div "Main Revenue Control Manufacturer: Park Jockey ← Move left → Move right ↑ Move …" at bounding box center [342, 110] width 264 height 183
click at [440, 160] on span "Click Here for the local time" at bounding box center [450, 169] width 27 height 19
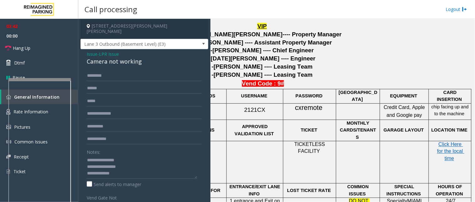
scroll to position [296, 85]
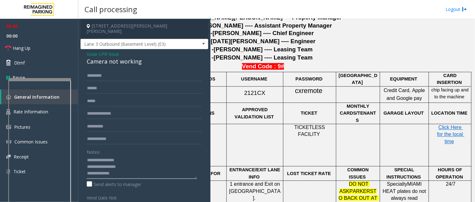
click at [120, 167] on textarea at bounding box center [142, 166] width 110 height 23
paste textarea "**********"
type textarea "**********"
drag, startPoint x: 108, startPoint y: 83, endPoint x: 85, endPoint y: 80, distance: 22.8
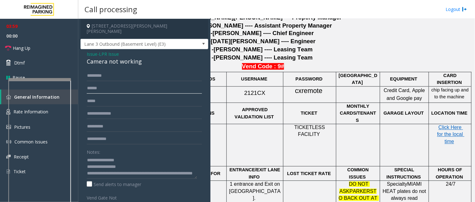
click at [85, 80] on div "******** ***** Notes: Send alerts to manager Vend Gate Not Allowed Steps to Res…" at bounding box center [144, 166] width 125 height 193
click at [48, 62] on link "Dtmf" at bounding box center [39, 62] width 78 height 15
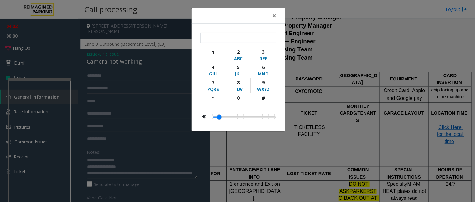
click at [260, 84] on div "9" at bounding box center [263, 82] width 17 height 7
click at [264, 100] on div "#" at bounding box center [263, 98] width 17 height 7
type input "**"
click at [273, 13] on span "×" at bounding box center [274, 15] width 4 height 9
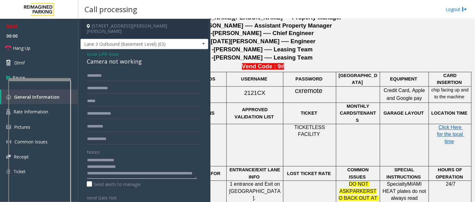
click at [133, 170] on textarea at bounding box center [142, 166] width 110 height 23
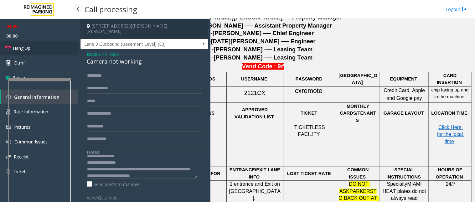
click at [44, 49] on link "Hang Up" at bounding box center [39, 48] width 78 height 15
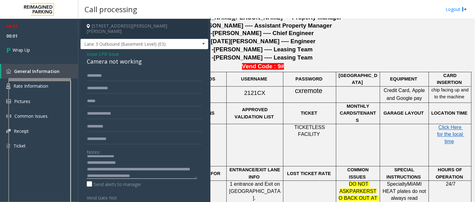
click at [182, 171] on textarea at bounding box center [142, 166] width 110 height 23
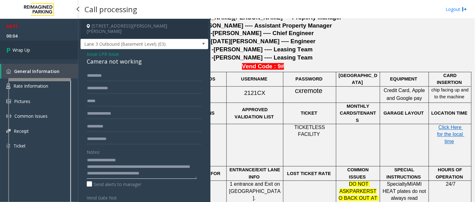
type textarea "**********"
click at [42, 45] on link "Wrap Up" at bounding box center [39, 50] width 78 height 18
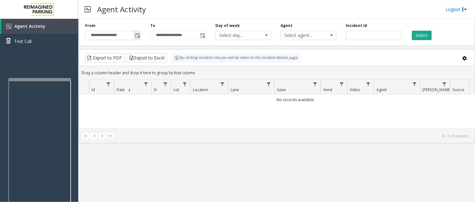
click at [136, 33] on span "Toggle popup" at bounding box center [137, 35] width 5 height 5
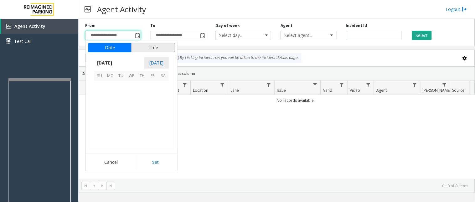
scroll to position [112332, 0]
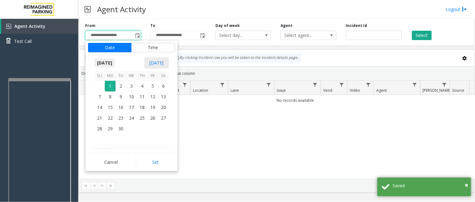
click at [109, 64] on span "[DATE]" at bounding box center [104, 62] width 21 height 9
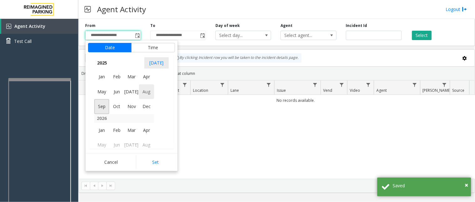
click at [149, 94] on span "Aug" at bounding box center [146, 91] width 15 height 15
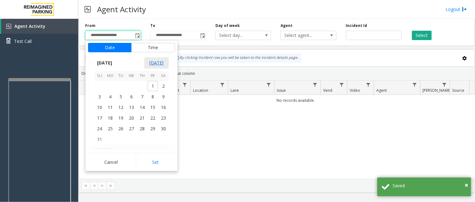
click at [158, 61] on span "[DATE]" at bounding box center [156, 62] width 24 height 11
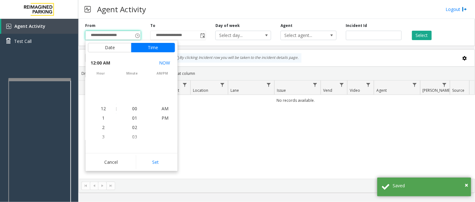
scroll to position [112332, 0]
click at [156, 162] on button "Set" at bounding box center [155, 162] width 39 height 14
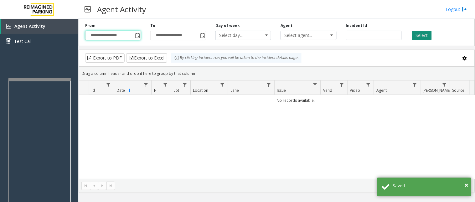
click at [424, 34] on button "Select" at bounding box center [422, 35] width 20 height 9
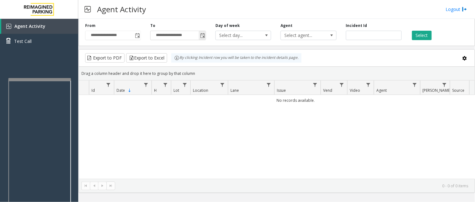
click at [205, 35] on span "Toggle popup" at bounding box center [202, 35] width 7 height 10
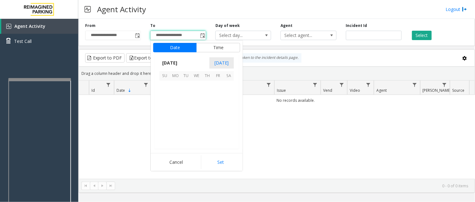
scroll to position [9, 0]
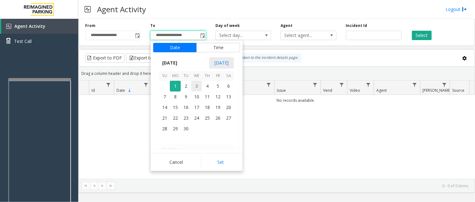
click at [201, 86] on span "3" at bounding box center [196, 86] width 11 height 11
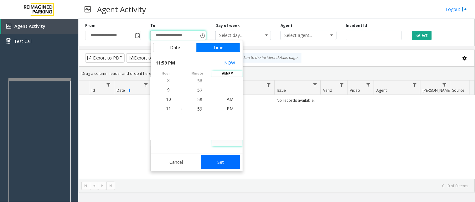
drag, startPoint x: 220, startPoint y: 157, endPoint x: 270, endPoint y: 114, distance: 65.4
click at [225, 157] on button "Set" at bounding box center [220, 162] width 39 height 14
type input "**********"
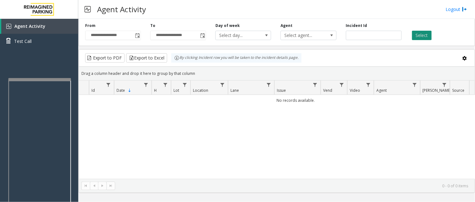
click at [419, 35] on button "Select" at bounding box center [422, 35] width 20 height 9
click at [136, 36] on span "Toggle popup" at bounding box center [137, 35] width 5 height 5
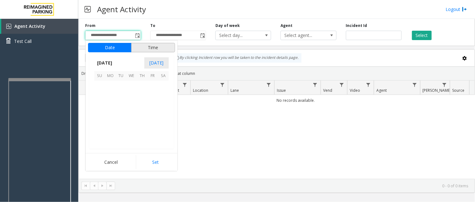
scroll to position [112332, 0]
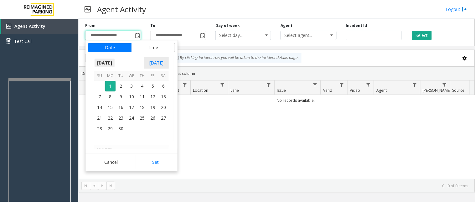
click at [109, 64] on span "[DATE]" at bounding box center [104, 62] width 21 height 9
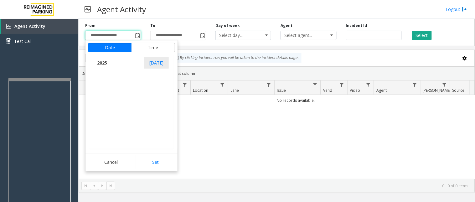
scroll to position [6681, 0]
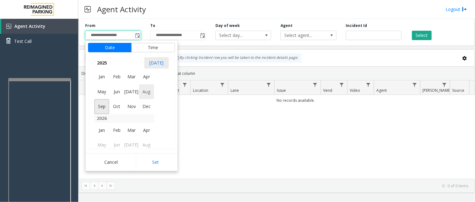
click at [151, 92] on span "Aug" at bounding box center [146, 91] width 15 height 15
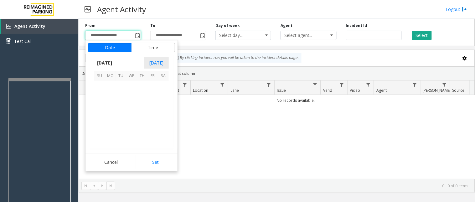
scroll to position [112257, 0]
click at [152, 86] on span "1" at bounding box center [152, 86] width 11 height 11
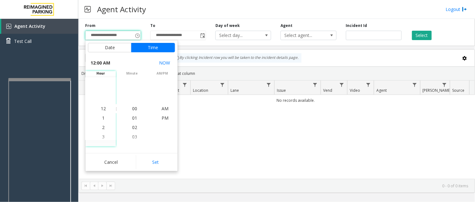
click at [155, 163] on button "Set" at bounding box center [155, 162] width 39 height 14
type input "**********"
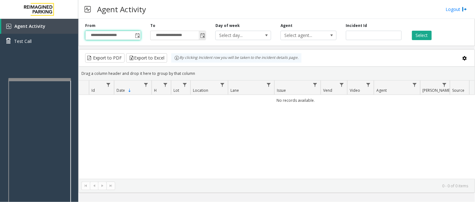
click at [204, 35] on span "Toggle popup" at bounding box center [202, 35] width 5 height 5
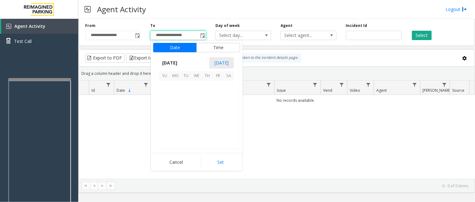
scroll to position [9, 0]
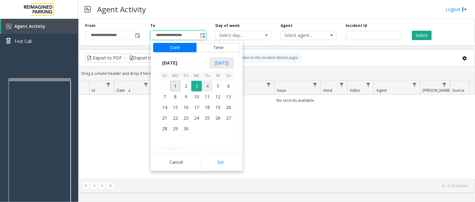
click at [203, 90] on span "4" at bounding box center [207, 86] width 11 height 11
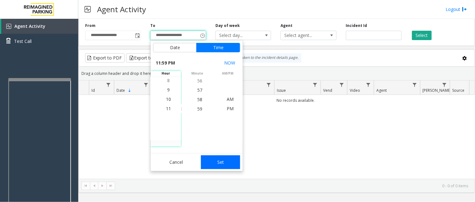
click at [219, 160] on button "Set" at bounding box center [220, 162] width 39 height 14
type input "**********"
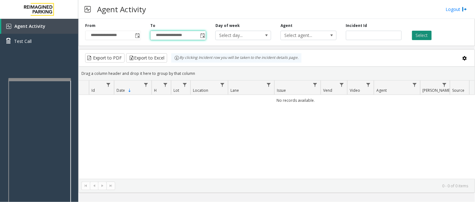
click at [427, 34] on button "Select" at bounding box center [422, 35] width 20 height 9
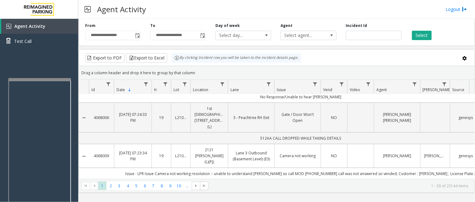
scroll to position [174, 0]
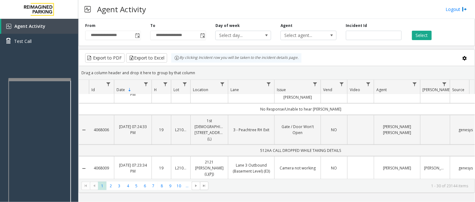
copy link "4068009"
drag, startPoint x: 112, startPoint y: 136, endPoint x: 93, endPoint y: 138, distance: 19.2
click at [93, 156] on td "4068009" at bounding box center [101, 168] width 25 height 24
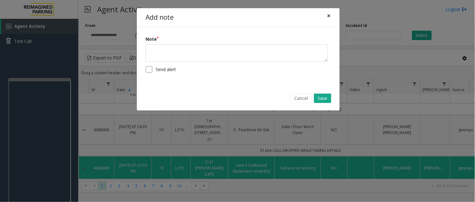
click at [327, 14] on button "×" at bounding box center [329, 15] width 13 height 15
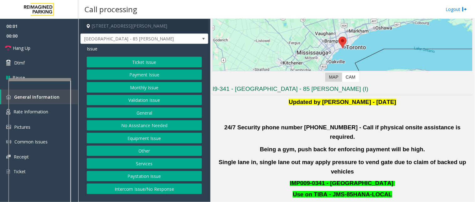
scroll to position [104, 0]
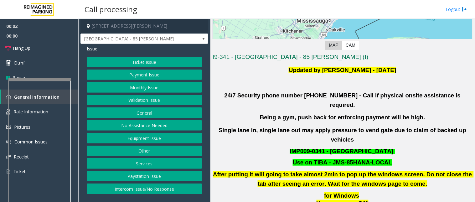
click at [141, 99] on button "Validation Issue" at bounding box center [144, 100] width 115 height 11
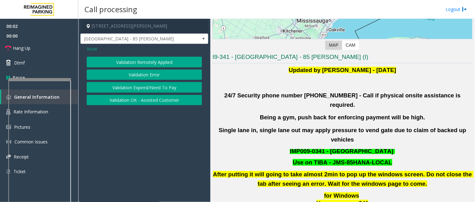
click at [138, 75] on button "Validation Error" at bounding box center [144, 74] width 115 height 11
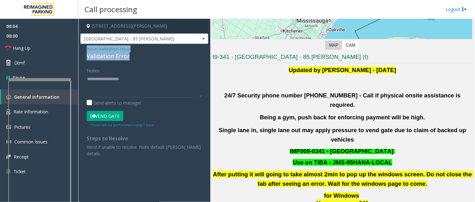
drag, startPoint x: 126, startPoint y: 55, endPoint x: 85, endPoint y: 48, distance: 41.5
click at [85, 48] on div "Issue - Validation Issue Validation Error Notes: Send alerts to manager Vend Ga…" at bounding box center [144, 103] width 128 height 119
click at [127, 89] on textarea at bounding box center [144, 85] width 115 height 23
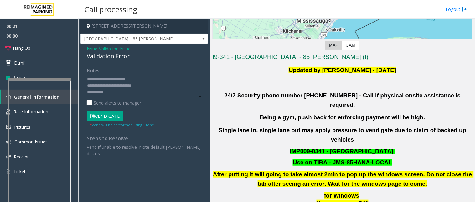
scroll to position [243, 0]
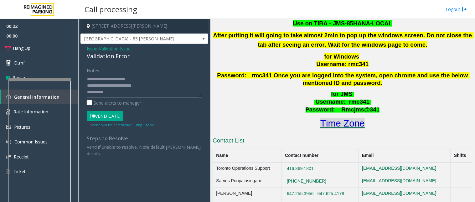
type textarea "**********"
click at [332, 118] on font "Time Zone" at bounding box center [342, 123] width 44 height 10
click at [111, 92] on textarea at bounding box center [144, 85] width 115 height 23
drag, startPoint x: 106, startPoint y: 90, endPoint x: 78, endPoint y: 80, distance: 30.0
click at [78, 80] on div "[STREET_ADDRESS][PERSON_NAME] [GEOGRAPHIC_DATA] - 85 [PERSON_NAME] Issue - Vali…" at bounding box center [276, 110] width 397 height 183
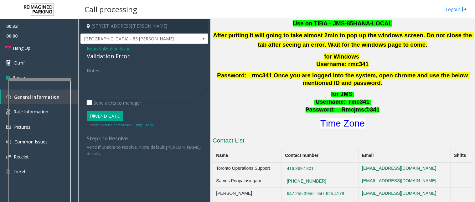
click at [93, 49] on span "Issue" at bounding box center [92, 48] width 11 height 7
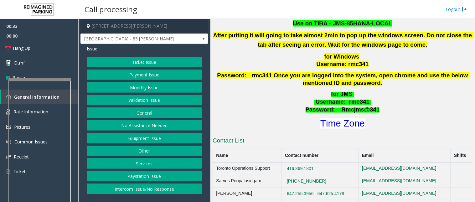
click at [119, 62] on button "Ticket Issue" at bounding box center [144, 62] width 115 height 11
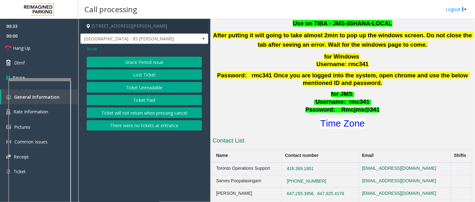
click at [127, 87] on button "Ticket Unreadable" at bounding box center [144, 87] width 115 height 11
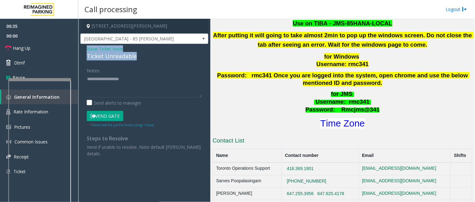
drag, startPoint x: 140, startPoint y: 58, endPoint x: 84, endPoint y: 48, distance: 57.4
click at [84, 48] on div "Issue - Ticket Issue Ticket Unreadable Notes: Send alerts to manager Vend Gate …" at bounding box center [144, 103] width 128 height 119
click at [132, 85] on textarea at bounding box center [144, 85] width 115 height 23
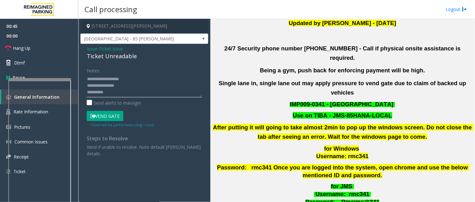
scroll to position [139, 0]
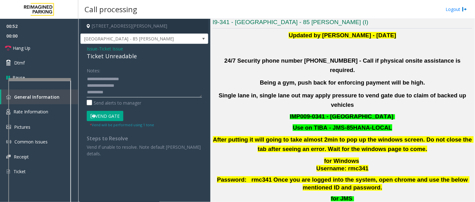
type textarea "**********"
click at [94, 49] on span "Issue" at bounding box center [92, 48] width 11 height 7
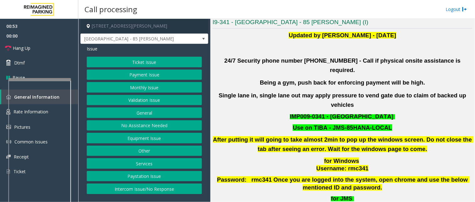
click at [135, 76] on button "Payment Issue" at bounding box center [144, 74] width 115 height 11
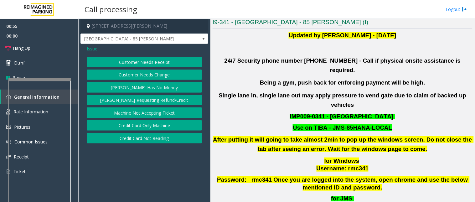
click at [147, 137] on button "Credit Card Not Reading" at bounding box center [144, 138] width 115 height 11
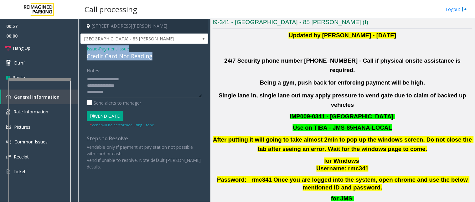
drag, startPoint x: 152, startPoint y: 55, endPoint x: 86, endPoint y: 49, distance: 66.3
click at [86, 49] on div "Issue - Payment Issue Credit Card Not Reading Notes: Send alerts to manager Ven…" at bounding box center [144, 110] width 128 height 132
copy div "Issue - Payment Issue Credit Card Not Reading"
drag, startPoint x: 133, startPoint y: 85, endPoint x: 79, endPoint y: 74, distance: 55.3
click at [79, 74] on app-call-processing-form "[STREET_ADDRESS][PERSON_NAME] [PERSON_NAME] Issue - Payment Issue Credit Card N…" at bounding box center [144, 110] width 132 height 183
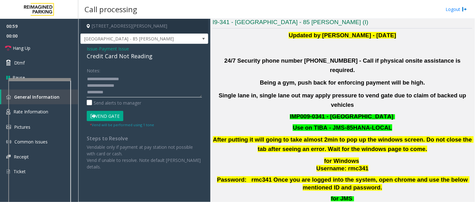
paste textarea "* ******"
click at [107, 91] on textarea at bounding box center [144, 85] width 115 height 23
click at [107, 118] on button "Vend Gate" at bounding box center [105, 116] width 37 height 11
click at [119, 91] on textarea at bounding box center [144, 85] width 115 height 23
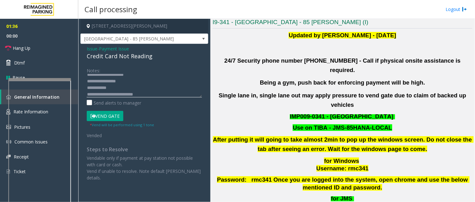
click at [146, 94] on textarea at bounding box center [144, 85] width 115 height 23
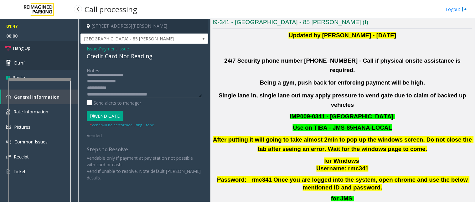
click at [50, 55] on ul "01:47 00:00 Hang Up Dtmf Pause" at bounding box center [39, 52] width 78 height 66
click at [58, 48] on link "Hang Up" at bounding box center [39, 48] width 78 height 15
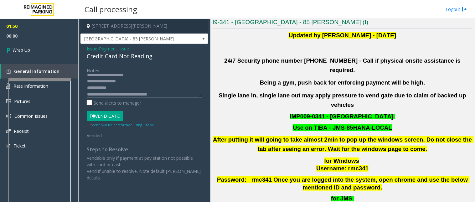
click at [168, 95] on textarea at bounding box center [144, 85] width 115 height 23
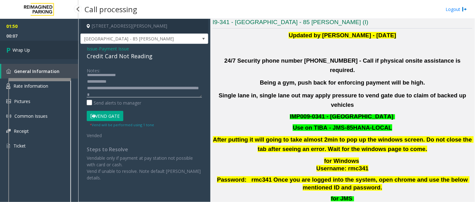
type textarea "**********"
click at [24, 54] on link "Wrap Up" at bounding box center [39, 50] width 78 height 18
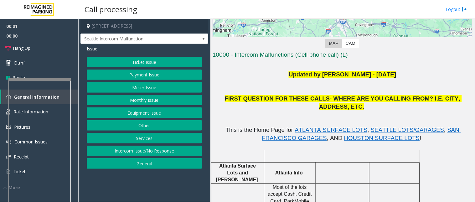
scroll to position [104, 0]
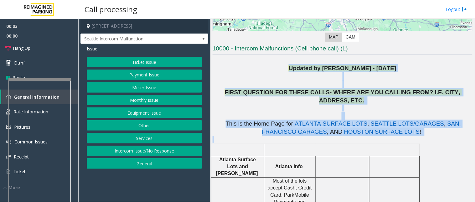
drag, startPoint x: 286, startPoint y: 69, endPoint x: 405, endPoint y: 129, distance: 133.8
click at [403, 136] on p at bounding box center [343, 139] width 260 height 7
drag, startPoint x: 390, startPoint y: 131, endPoint x: 284, endPoint y: 68, distance: 123.1
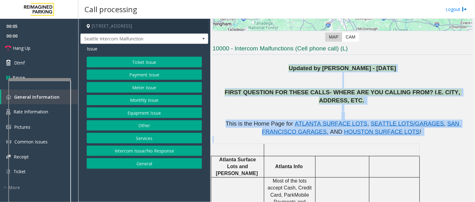
click at [284, 68] on p "Updated by [PERSON_NAME] - [DATE]" at bounding box center [343, 68] width 260 height 8
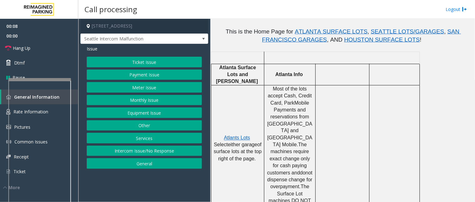
scroll to position [208, 0]
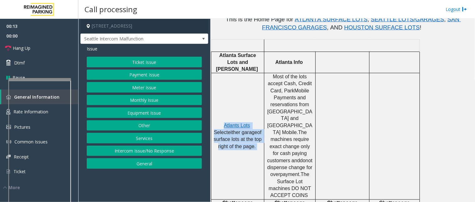
drag, startPoint x: 256, startPoint y: 130, endPoint x: 223, endPoint y: 102, distance: 43.3
click at [223, 102] on td "Atlants Lots Select either garage of surface lots at the top right of the page." at bounding box center [237, 136] width 53 height 126
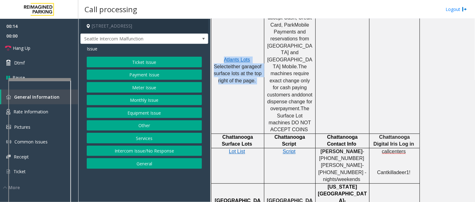
scroll to position [278, 0]
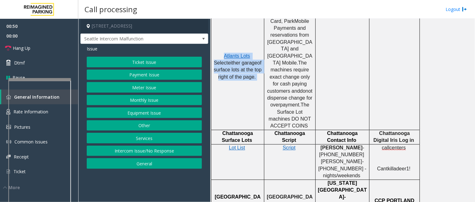
click at [242, 77] on td "Atlants Lots Select either garage of surface lots at the top right of the page." at bounding box center [237, 66] width 53 height 126
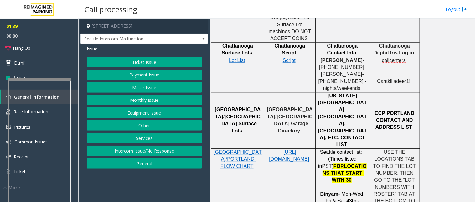
scroll to position [383, 0]
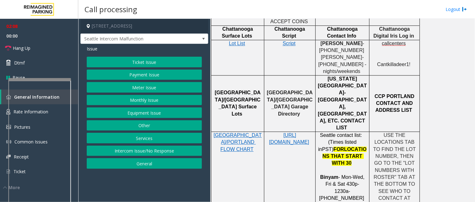
click at [135, 75] on button "Payment Issue" at bounding box center [144, 74] width 115 height 11
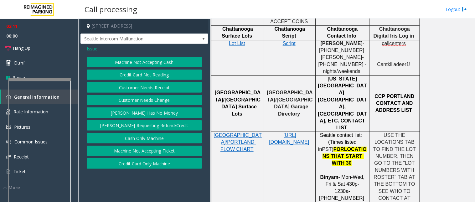
click at [134, 164] on button "Credit Card Only Machine" at bounding box center [144, 163] width 115 height 11
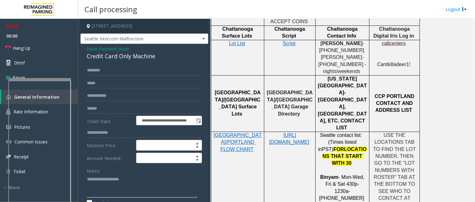
click at [99, 180] on textarea at bounding box center [142, 185] width 110 height 23
click at [54, 52] on link "Hang Up" at bounding box center [39, 48] width 78 height 15
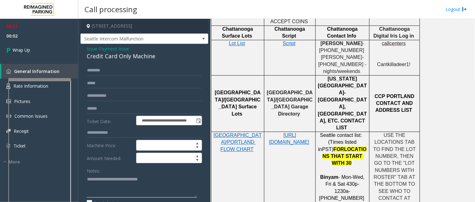
click at [167, 186] on textarea at bounding box center [142, 185] width 110 height 23
paste textarea "**********"
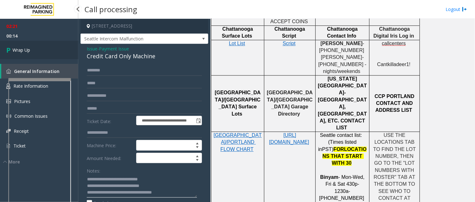
type textarea "**********"
click at [35, 54] on link "Wrap Up" at bounding box center [39, 50] width 78 height 18
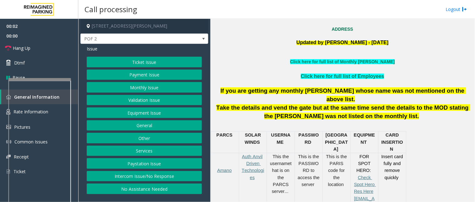
scroll to position [174, 0]
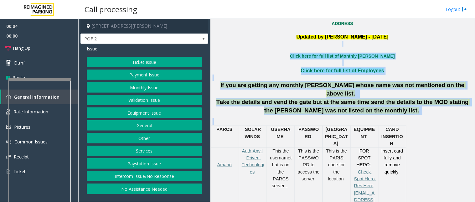
drag, startPoint x: 399, startPoint y: 111, endPoint x: 278, endPoint y: 44, distance: 138.6
click at [278, 44] on p at bounding box center [343, 44] width 260 height 6
drag, startPoint x: 288, startPoint y: 38, endPoint x: 405, endPoint y: 116, distance: 140.1
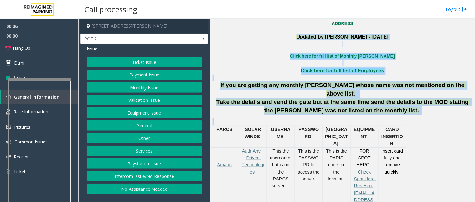
click at [404, 118] on p at bounding box center [343, 121] width 260 height 7
drag, startPoint x: 394, startPoint y: 108, endPoint x: 287, endPoint y: 38, distance: 127.7
click at [287, 38] on p "Updated by [PERSON_NAME] - [DATE]" at bounding box center [343, 37] width 260 height 7
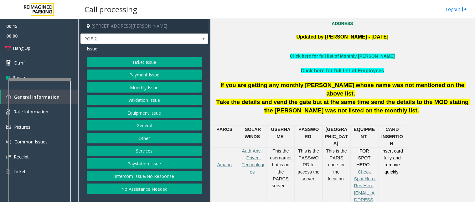
click at [135, 174] on button "Intercom Issue/No Response" at bounding box center [144, 176] width 115 height 11
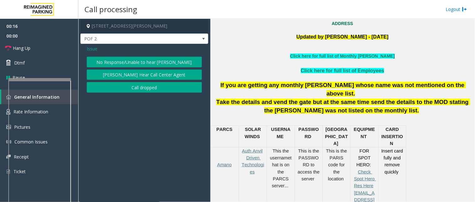
click at [130, 64] on button "No Response/Unable to hear [PERSON_NAME]" at bounding box center [144, 62] width 115 height 11
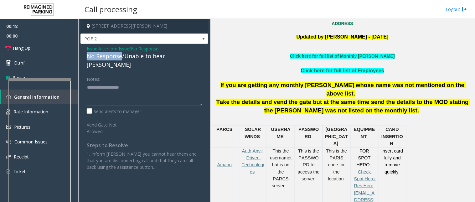
drag, startPoint x: 121, startPoint y: 56, endPoint x: 86, endPoint y: 59, distance: 34.6
click at [87, 59] on div "No Response/Unable to hear [PERSON_NAME]" at bounding box center [144, 60] width 115 height 17
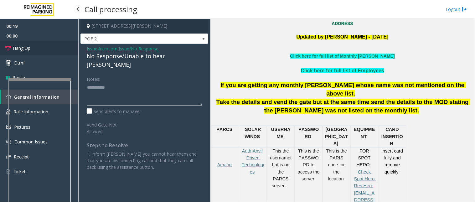
type textarea "**********"
click at [38, 49] on link "Hang Up" at bounding box center [39, 48] width 78 height 15
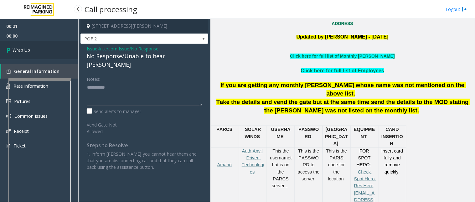
click at [38, 49] on link "Wrap Up" at bounding box center [39, 50] width 78 height 18
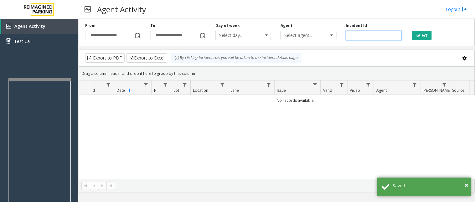
click at [371, 35] on input "number" at bounding box center [374, 35] width 56 height 9
paste input "*******"
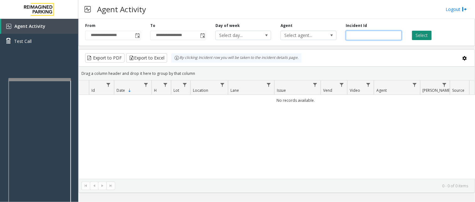
type input "*******"
click at [415, 36] on button "Select" at bounding box center [422, 35] width 20 height 9
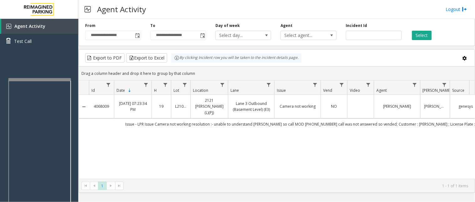
click at [362, 104] on td "Data table" at bounding box center [360, 106] width 27 height 23
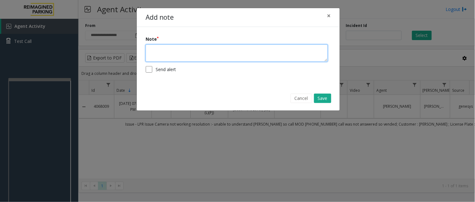
click at [199, 55] on textarea at bounding box center [237, 52] width 182 height 17
type textarea "**********"
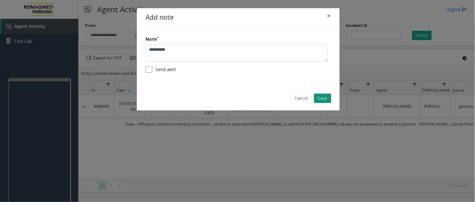
click at [327, 101] on button "Save" at bounding box center [322, 98] width 17 height 9
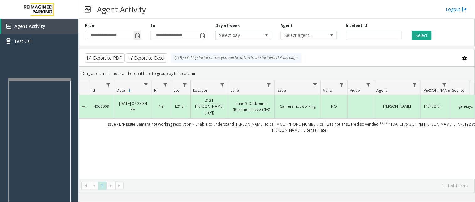
click at [136, 35] on span "Toggle popup" at bounding box center [137, 35] width 5 height 5
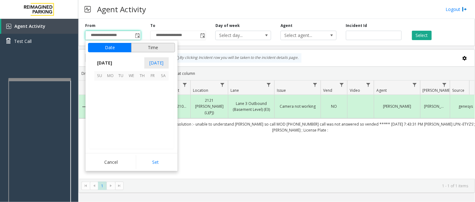
scroll to position [112332, 0]
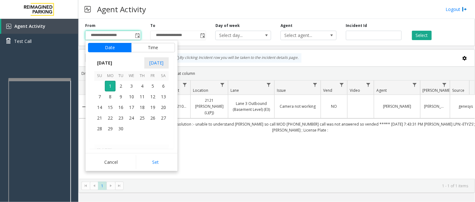
click at [244, 156] on div "4068009 [DATE] 07:23:34 PM 19 L21070600 2121 [PERSON_NAME] (L)(PJ) Lane 3 Outbo…" at bounding box center [277, 137] width 396 height 84
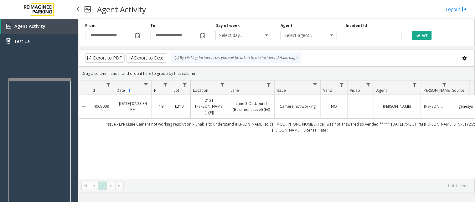
click at [48, 27] on link "Agent Activity" at bounding box center [39, 26] width 77 height 15
click at [39, 27] on span "Agent Activity" at bounding box center [29, 26] width 31 height 6
drag, startPoint x: 381, startPoint y: 35, endPoint x: 348, endPoint y: 34, distance: 32.6
click at [348, 34] on input "*******" at bounding box center [374, 35] width 56 height 9
click at [60, 28] on link "Agent Activity" at bounding box center [39, 26] width 77 height 15
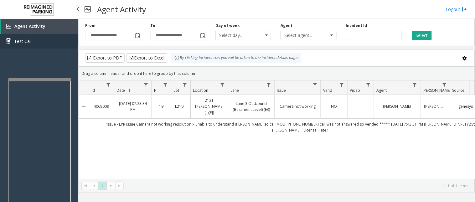
click at [41, 42] on link "Test Call" at bounding box center [39, 41] width 78 height 15
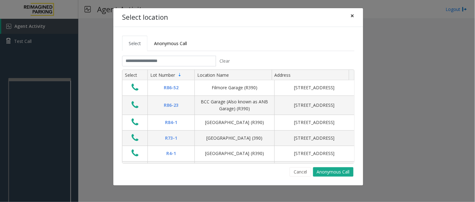
click at [356, 17] on button "×" at bounding box center [352, 15] width 13 height 15
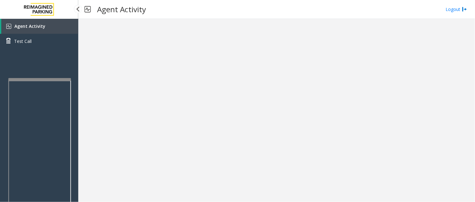
click at [30, 27] on span "Agent Activity" at bounding box center [29, 26] width 31 height 6
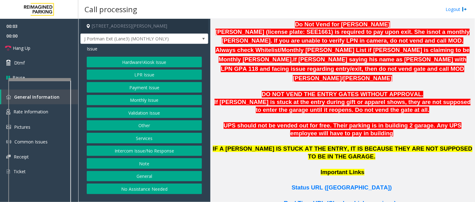
scroll to position [348, 0]
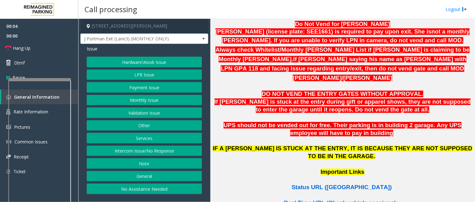
click at [332, 184] on span "Status URL ([GEOGRAPHIC_DATA])" at bounding box center [341, 187] width 100 height 7
click at [139, 76] on button "LPR Issue" at bounding box center [144, 74] width 115 height 11
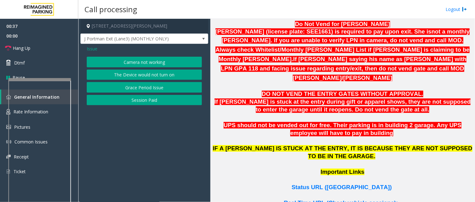
click at [153, 63] on button "Camera not working" at bounding box center [144, 62] width 115 height 11
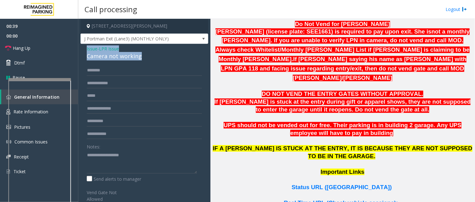
drag, startPoint x: 150, startPoint y: 58, endPoint x: 84, endPoint y: 48, distance: 67.1
click at [84, 48] on div "Issue - LPR Issue Camera not working Notes: Send alerts to manager Vend Gate No…" at bounding box center [144, 167] width 128 height 246
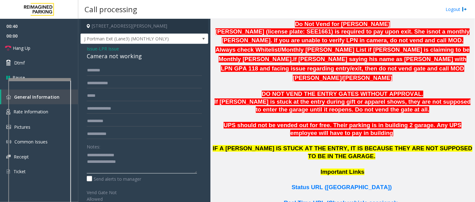
click at [132, 163] on textarea at bounding box center [142, 161] width 110 height 23
type textarea "**********"
click at [96, 83] on input "text" at bounding box center [144, 83] width 115 height 11
type input "******"
drag, startPoint x: 107, startPoint y: 82, endPoint x: 82, endPoint y: 79, distance: 24.6
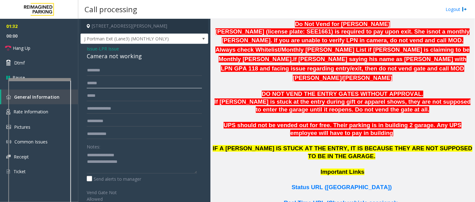
click at [82, 79] on div "****** Notes: Send alerts to manager Vend Gate Not Allowed Steps to Resolve At …" at bounding box center [144, 174] width 125 height 219
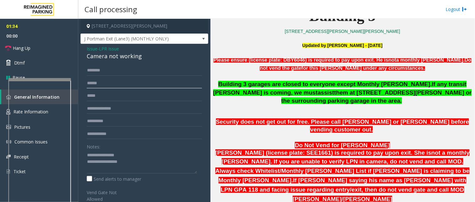
scroll to position [208, 0]
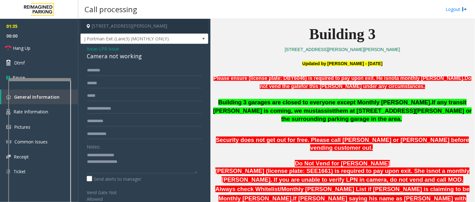
click at [281, 46] on p "[STREET_ADDRESS][PERSON_NAME][PERSON_NAME]" at bounding box center [343, 49] width 260 height 7
click at [111, 68] on input "text" at bounding box center [144, 70] width 115 height 11
type input "*****"
click at [147, 166] on textarea at bounding box center [142, 161] width 110 height 23
click at [35, 48] on link "Hang Up" at bounding box center [39, 48] width 78 height 15
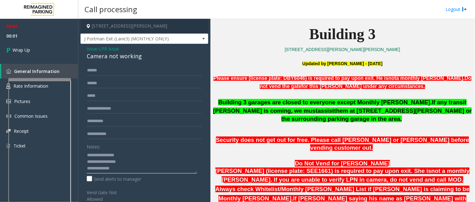
click at [135, 171] on textarea at bounding box center [142, 161] width 110 height 23
paste textarea "**********"
type textarea "**********"
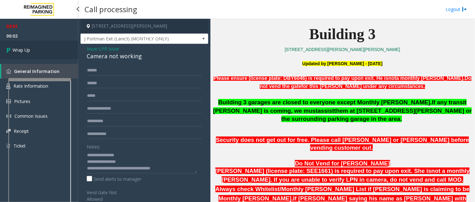
click at [35, 50] on link "Wrap Up" at bounding box center [39, 50] width 78 height 18
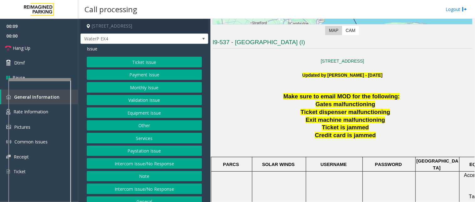
scroll to position [139, 0]
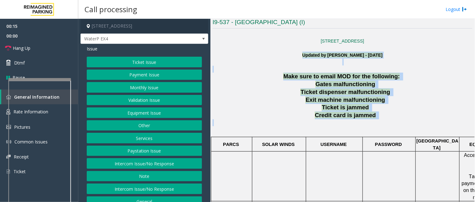
drag, startPoint x: 378, startPoint y: 122, endPoint x: 276, endPoint y: 55, distance: 121.6
click at [281, 74] on p "Make sure to email MOD for the following:" at bounding box center [343, 77] width 260 height 8
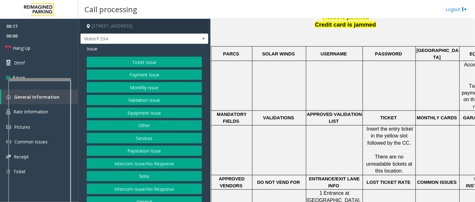
scroll to position [243, 0]
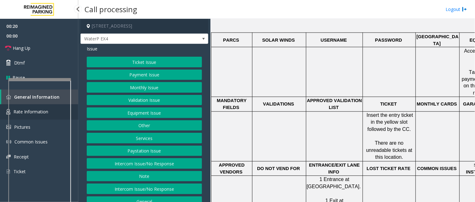
click at [75, 109] on link "Rate Information" at bounding box center [39, 111] width 78 height 15
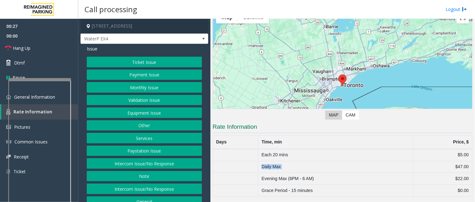
drag, startPoint x: 260, startPoint y: 167, endPoint x: 417, endPoint y: 170, distance: 156.2
click at [417, 170] on tr "Daily Max $47.00" at bounding box center [343, 167] width 260 height 12
click at [416, 170] on td "$47.00" at bounding box center [442, 167] width 59 height 12
click at [74, 95] on link "General Information" at bounding box center [39, 97] width 78 height 15
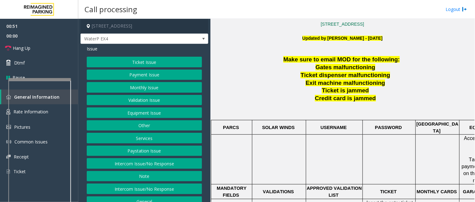
scroll to position [116, 0]
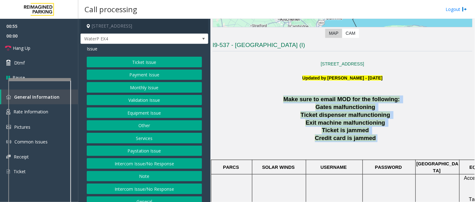
drag, startPoint x: 381, startPoint y: 142, endPoint x: 285, endPoint y: 100, distance: 104.5
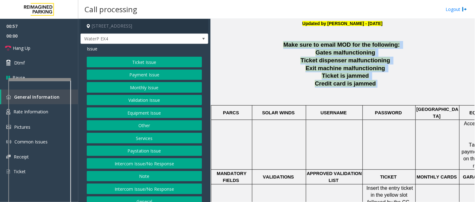
scroll to position [186, 0]
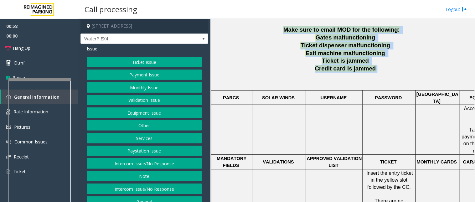
click at [146, 139] on button "Services" at bounding box center [144, 138] width 115 height 11
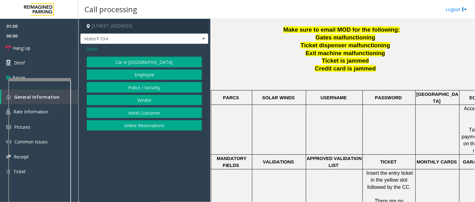
click at [93, 50] on span "Issue" at bounding box center [92, 48] width 11 height 7
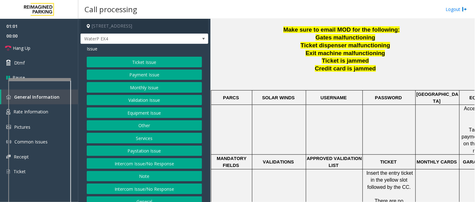
click at [138, 140] on button "Services" at bounding box center [144, 138] width 115 height 11
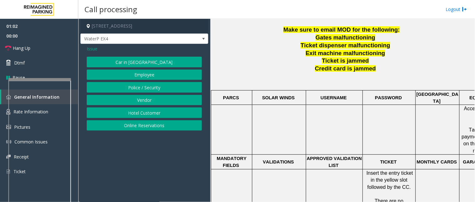
click at [92, 49] on span "Issue" at bounding box center [92, 48] width 11 height 7
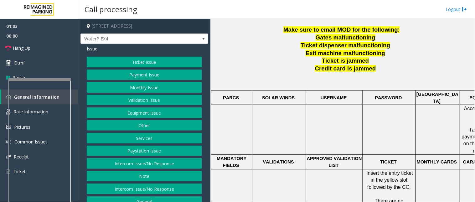
click at [154, 122] on button "Other" at bounding box center [144, 125] width 115 height 11
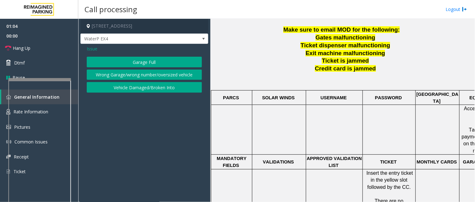
click at [91, 49] on span "Issue" at bounding box center [92, 48] width 11 height 7
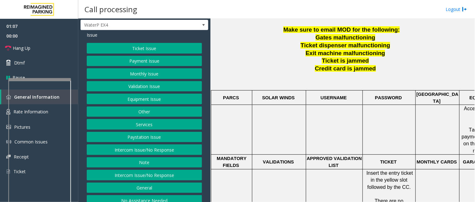
scroll to position [21, 0]
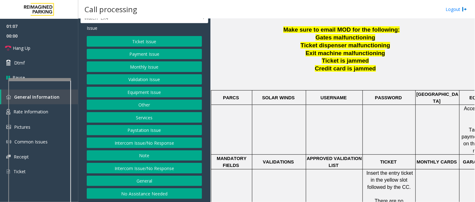
click at [147, 181] on button "General" at bounding box center [144, 181] width 115 height 11
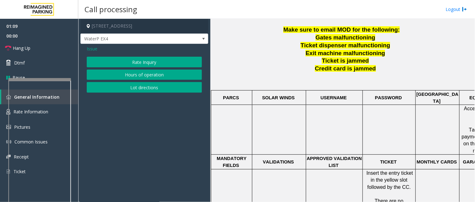
click at [135, 61] on button "Rate Inquiry" at bounding box center [144, 62] width 115 height 11
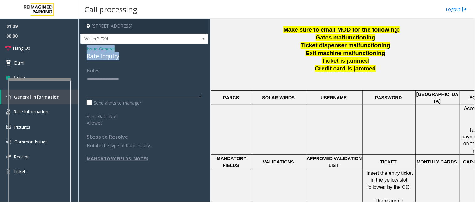
drag, startPoint x: 136, startPoint y: 57, endPoint x: 83, endPoint y: 49, distance: 53.2
click at [83, 49] on div "Issue - General Rate Inquiry Notes: Send alerts to manager Vend Gate Not Allowe…" at bounding box center [144, 116] width 128 height 144
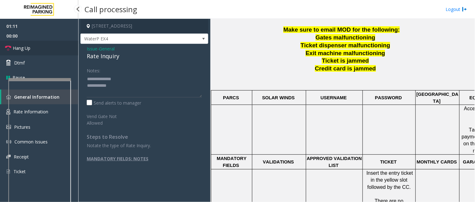
click at [59, 49] on link "Hang Up" at bounding box center [39, 48] width 78 height 15
click at [129, 88] on textarea at bounding box center [144, 85] width 115 height 23
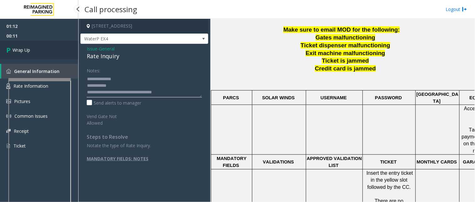
type textarea "**********"
click at [73, 55] on link "Wrap Up" at bounding box center [39, 50] width 78 height 18
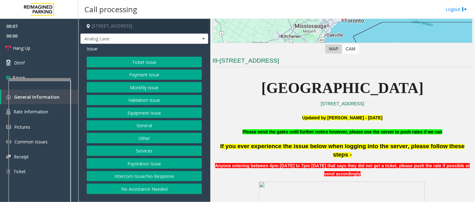
scroll to position [104, 0]
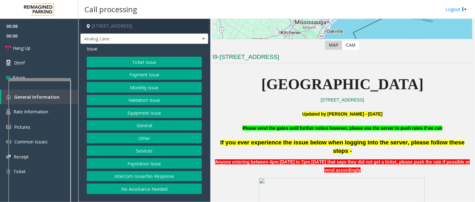
click at [397, 93] on p "[GEOGRAPHIC_DATA]" at bounding box center [343, 84] width 260 height 24
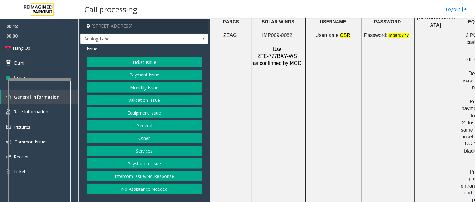
scroll to position [904, 80]
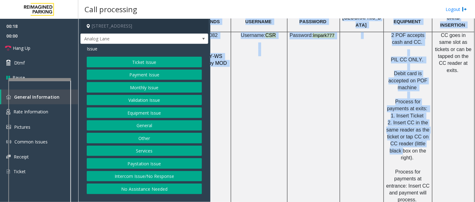
click at [475, 134] on div "Main Revenue Control Manufacturer: ZEAG ← Move left → Move right ↑ Move up ↓ Mo…" at bounding box center [342, 110] width 264 height 183
click at [405, 129] on span "2. Insert CC in the same reader as the ticket or tap CC on CC reader (little bl…" at bounding box center [407, 140] width 43 height 40
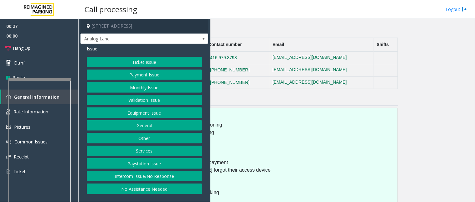
scroll to position [1323, 0]
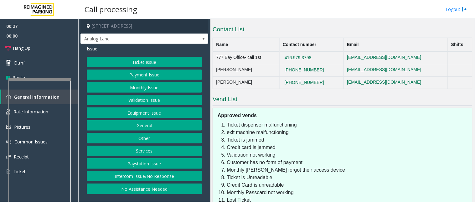
drag, startPoint x: 427, startPoint y: 129, endPoint x: 206, endPoint y: 109, distance: 221.9
click at [206, 109] on div "[STREET_ADDRESS] Analog Lane Issue Ticket Issue Payment Issue Monthly Issue Val…" at bounding box center [276, 110] width 396 height 183
click at [316, 181] on li "Credit Card is unreadable" at bounding box center [348, 185] width 242 height 8
click at [140, 151] on button "Services" at bounding box center [144, 151] width 115 height 11
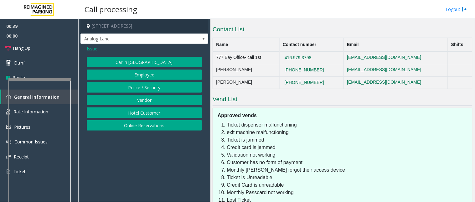
click at [143, 126] on button "Online Reservations" at bounding box center [144, 125] width 115 height 11
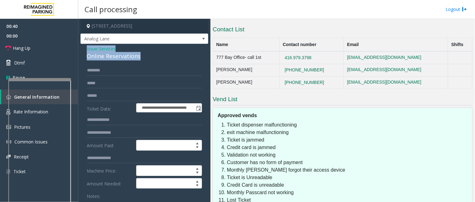
drag, startPoint x: 147, startPoint y: 59, endPoint x: 79, endPoint y: 48, distance: 69.4
click at [79, 48] on app-call-processing-form "**********" at bounding box center [144, 110] width 132 height 183
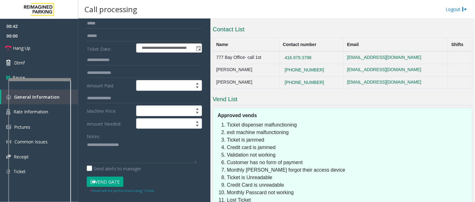
scroll to position [69, 0]
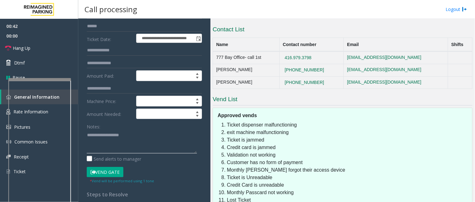
click at [113, 141] on textarea at bounding box center [142, 141] width 110 height 23
paste textarea "**********"
click at [277, 202] on html "**********" at bounding box center [237, 101] width 475 height 202
click at [153, 150] on textarea at bounding box center [142, 141] width 110 height 23
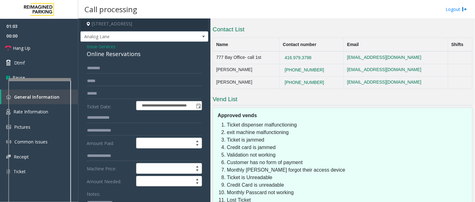
scroll to position [0, 0]
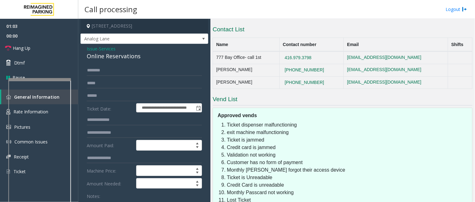
type textarea "**********"
click at [102, 70] on input "text" at bounding box center [144, 70] width 115 height 11
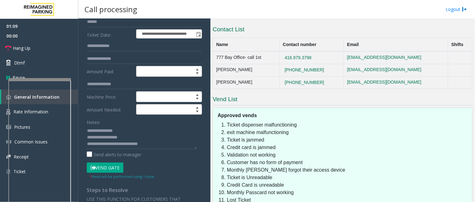
scroll to position [104, 0]
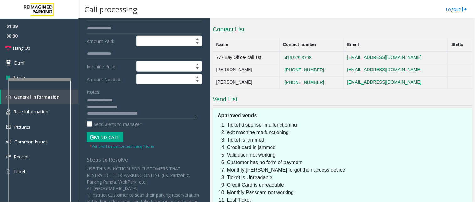
type input "*****"
click at [102, 138] on button "Vend Gate" at bounding box center [105, 137] width 37 height 11
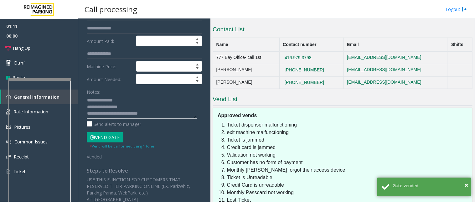
click at [176, 110] on textarea at bounding box center [142, 106] width 110 height 23
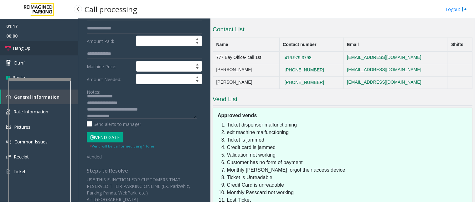
click at [49, 42] on link "Hang Up" at bounding box center [39, 48] width 78 height 15
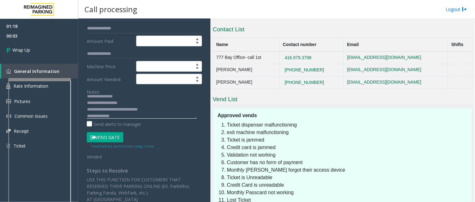
click at [129, 115] on textarea at bounding box center [142, 106] width 110 height 23
paste textarea "**********"
type textarea "**********"
click at [58, 54] on link "Wrap Up" at bounding box center [39, 50] width 78 height 18
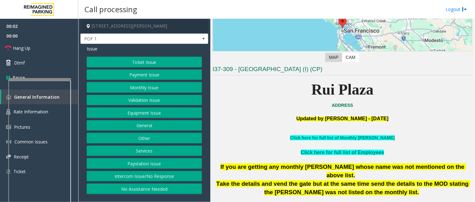
scroll to position [104, 0]
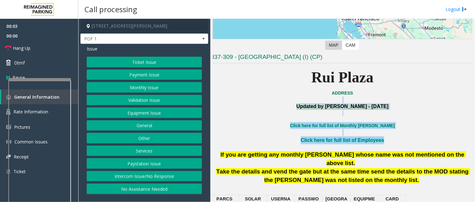
drag, startPoint x: 386, startPoint y: 141, endPoint x: 290, endPoint y: 101, distance: 104.0
click at [312, 127] on link "Click here for full list of Monthly [PERSON_NAME]" at bounding box center [342, 125] width 105 height 5
click at [146, 113] on button "Equipment Issue" at bounding box center [144, 112] width 115 height 11
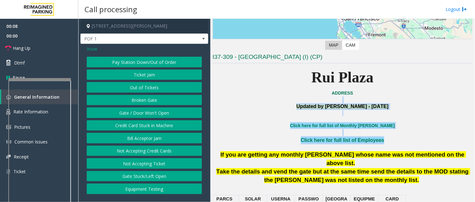
click at [146, 114] on button "Gate / Door Won't Open" at bounding box center [144, 112] width 115 height 11
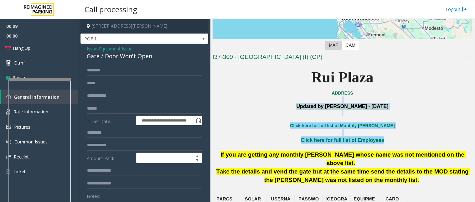
scroll to position [35, 0]
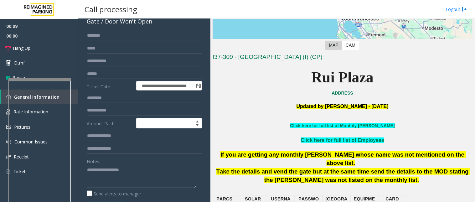
click at [100, 176] on textarea at bounding box center [142, 176] width 110 height 23
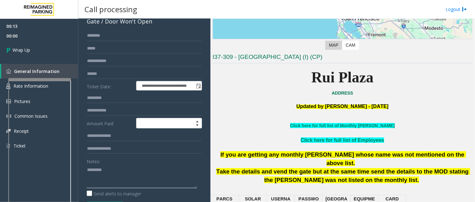
click at [119, 174] on textarea at bounding box center [142, 176] width 110 height 23
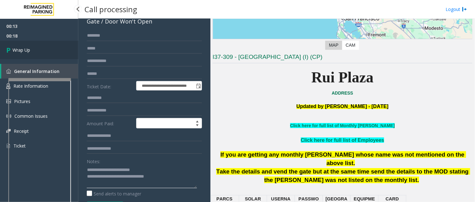
type textarea "**********"
click at [40, 48] on link "Wrap Up" at bounding box center [39, 50] width 78 height 18
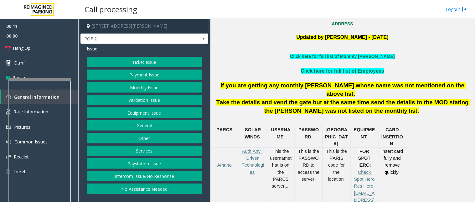
scroll to position [174, 0]
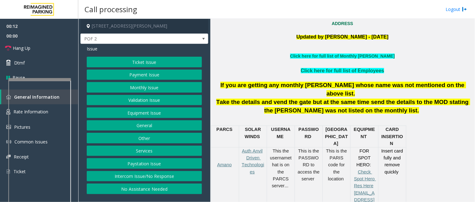
click at [133, 177] on button "Intercom Issue/No Response" at bounding box center [144, 176] width 115 height 11
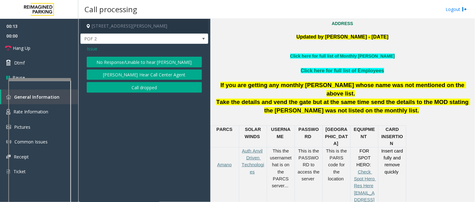
click at [119, 61] on button "No Response/Unable to hear [PERSON_NAME]" at bounding box center [144, 62] width 115 height 11
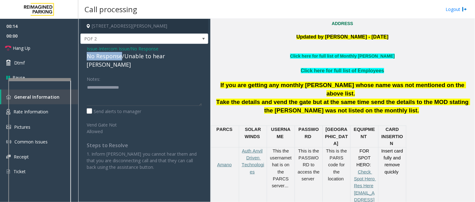
drag, startPoint x: 121, startPoint y: 57, endPoint x: 86, endPoint y: 54, distance: 34.8
click at [86, 54] on div "Issue - Intercom Issue/No Response No Response/Unable to hear [PERSON_NAME] Not…" at bounding box center [144, 110] width 128 height 133
click at [132, 83] on textarea at bounding box center [144, 93] width 115 height 23
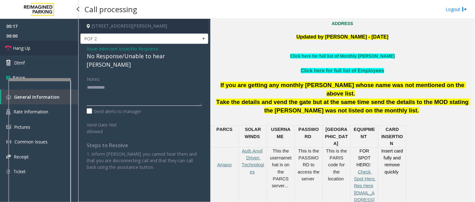
type textarea "**********"
click at [47, 44] on link "Hang Up" at bounding box center [39, 48] width 78 height 15
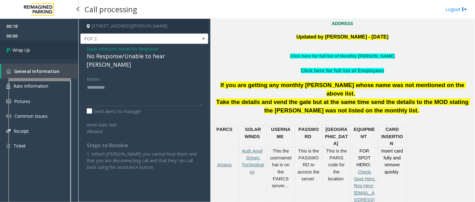
click at [33, 49] on link "Wrap Up" at bounding box center [39, 50] width 78 height 18
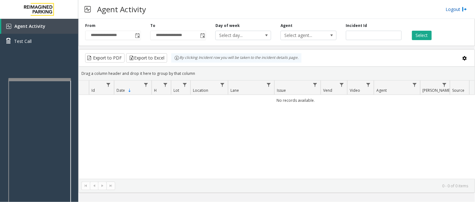
click at [457, 7] on link "Logout" at bounding box center [456, 9] width 21 height 7
